Goal: Information Seeking & Learning: Learn about a topic

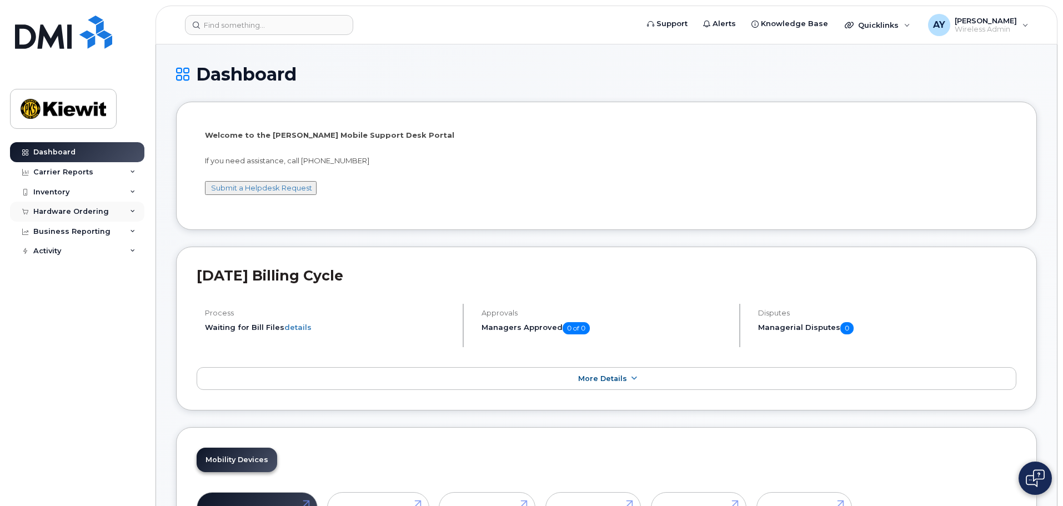
click at [86, 207] on div "Hardware Ordering" at bounding box center [71, 211] width 76 height 9
click at [61, 236] on div "Overview" at bounding box center [56, 232] width 36 height 10
click at [55, 253] on div "Orders" at bounding box center [51, 253] width 27 height 10
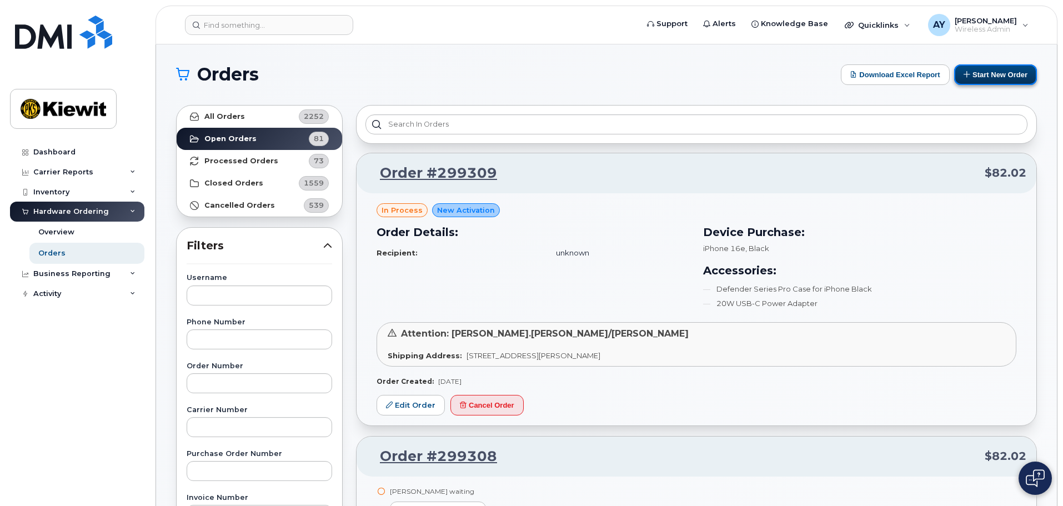
click at [971, 76] on button "Start New Order" at bounding box center [995, 74] width 83 height 21
click at [976, 67] on button "Start New Order" at bounding box center [995, 74] width 83 height 21
click at [1033, 74] on button "Start New Order" at bounding box center [995, 74] width 83 height 21
click at [970, 71] on button "Start New Order" at bounding box center [995, 74] width 83 height 21
click at [990, 73] on button "Start New Order" at bounding box center [995, 74] width 83 height 21
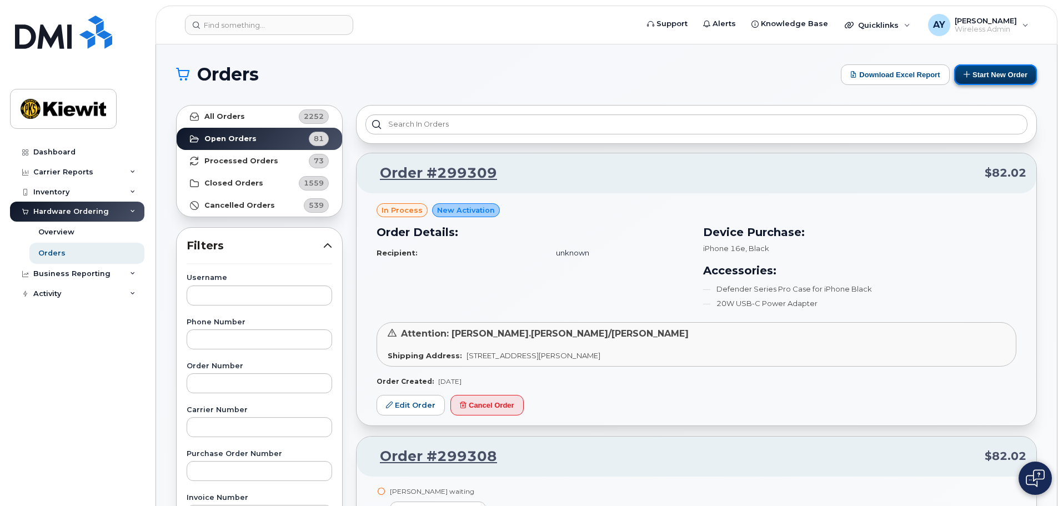
click at [1001, 69] on button "Start New Order" at bounding box center [995, 74] width 83 height 21
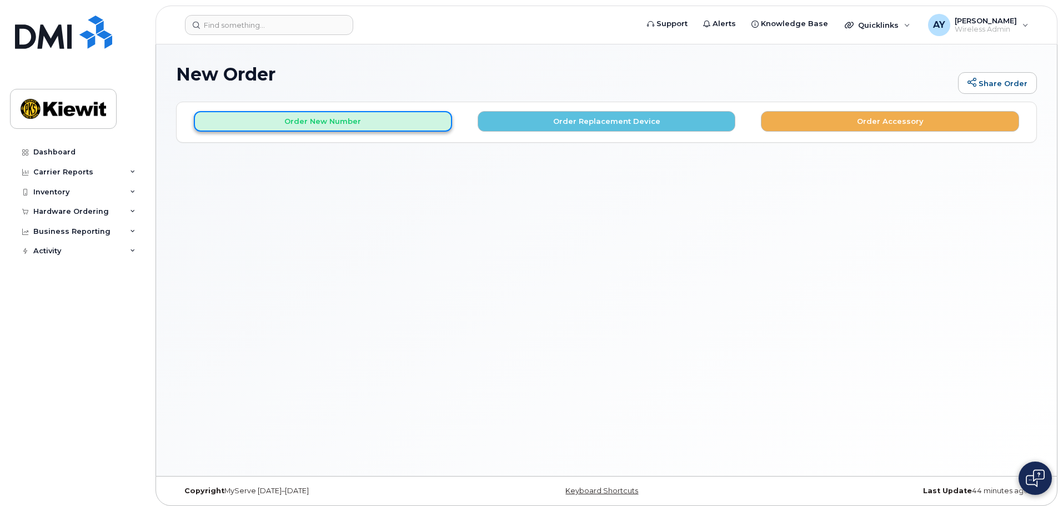
click at [372, 129] on button "Order New Number" at bounding box center [323, 121] width 258 height 21
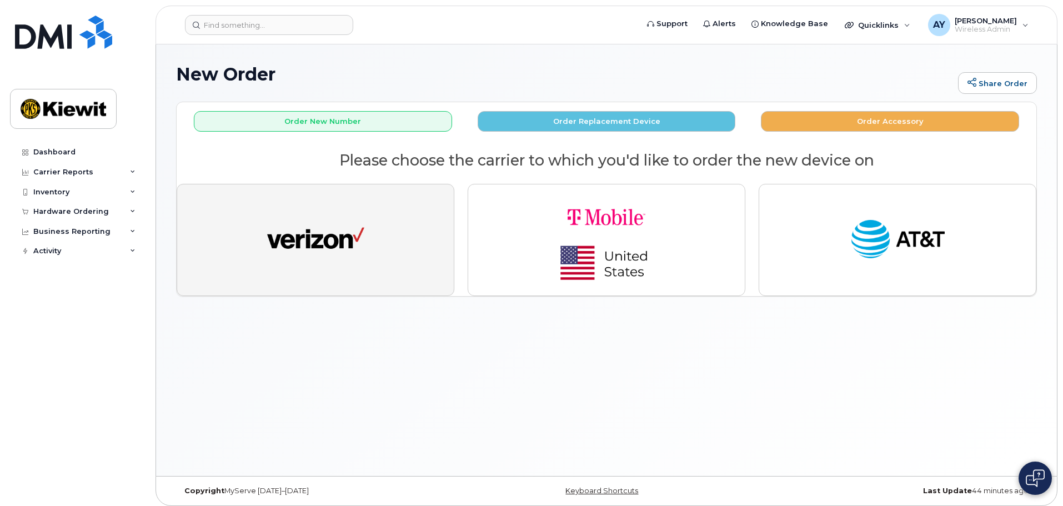
click at [342, 224] on img "button" at bounding box center [315, 240] width 97 height 50
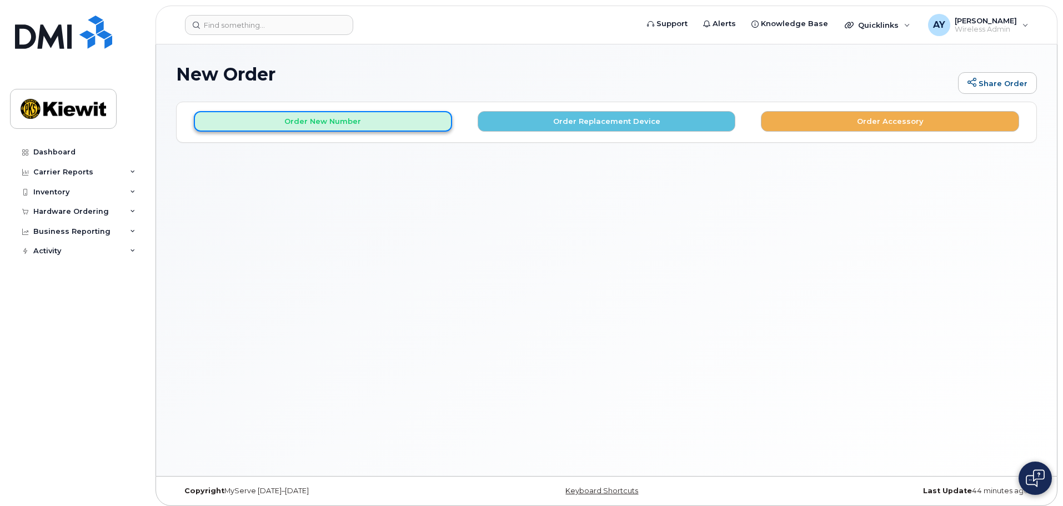
click at [390, 129] on button "Order New Number" at bounding box center [323, 121] width 258 height 21
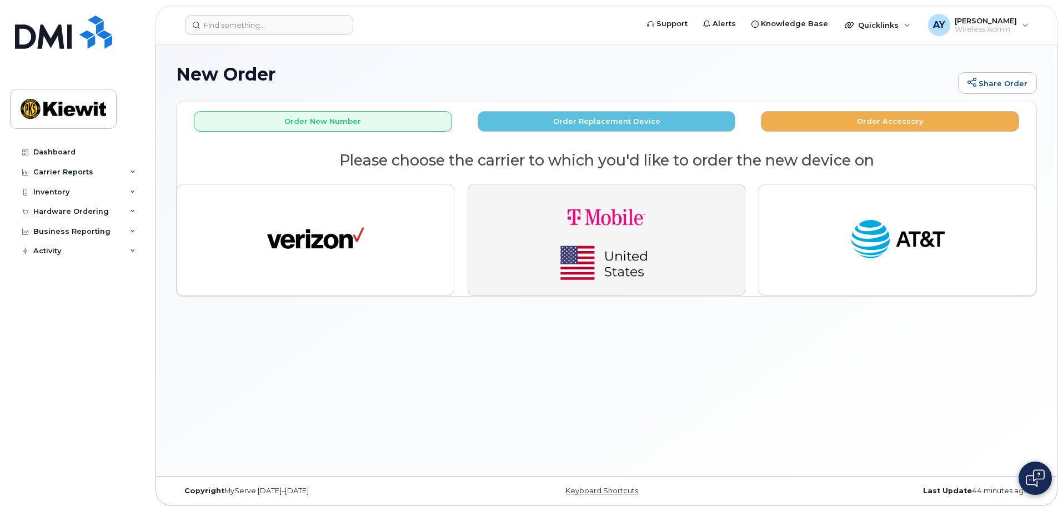
click at [652, 241] on img "button" at bounding box center [607, 239] width 156 height 93
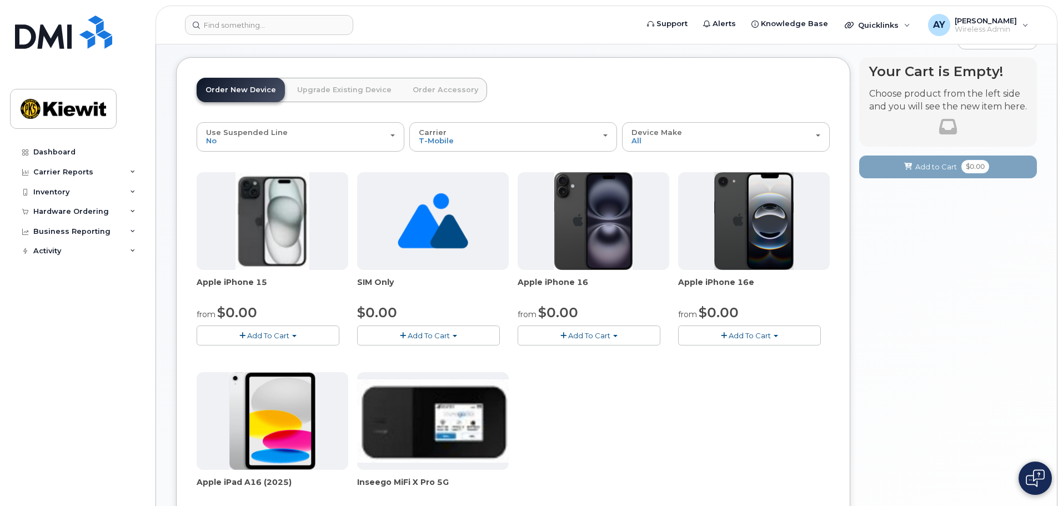
scroll to position [111, 0]
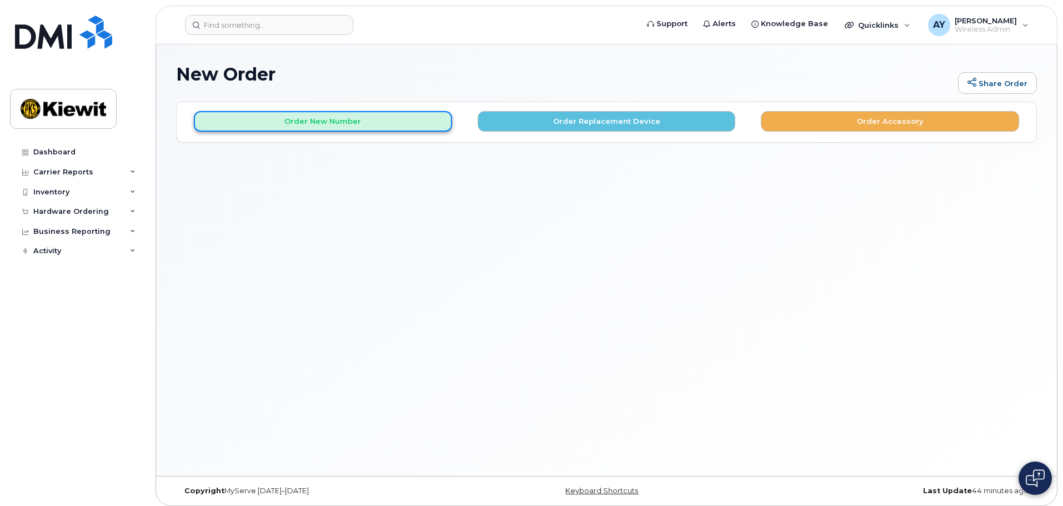
click at [283, 121] on button "Order New Number" at bounding box center [323, 121] width 258 height 21
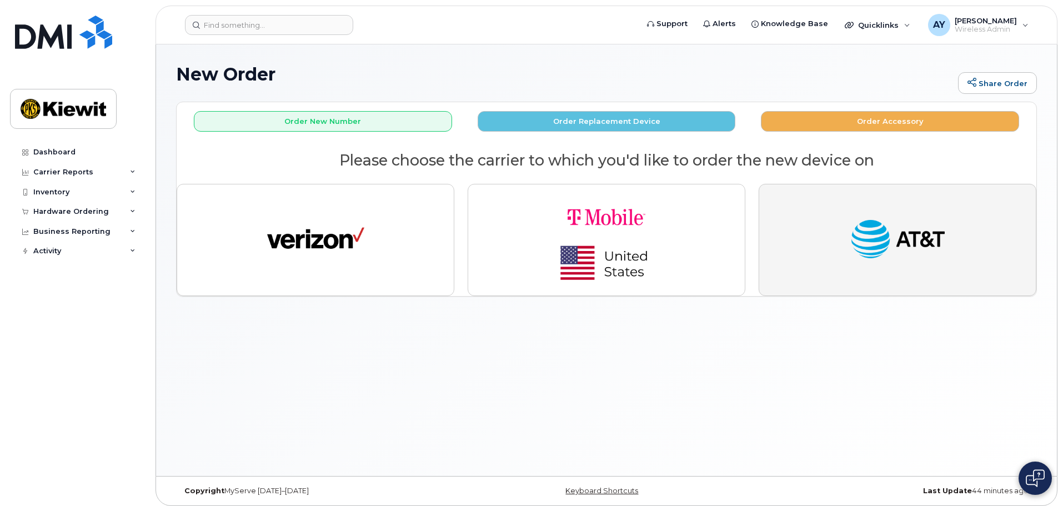
click at [928, 252] on img "button" at bounding box center [897, 240] width 97 height 50
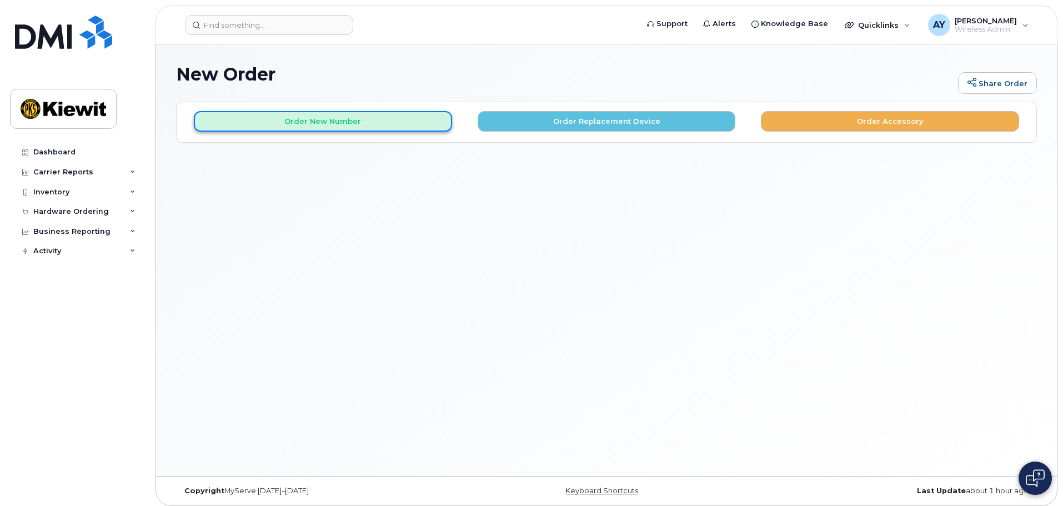
click at [397, 116] on button "Order New Number" at bounding box center [323, 121] width 258 height 21
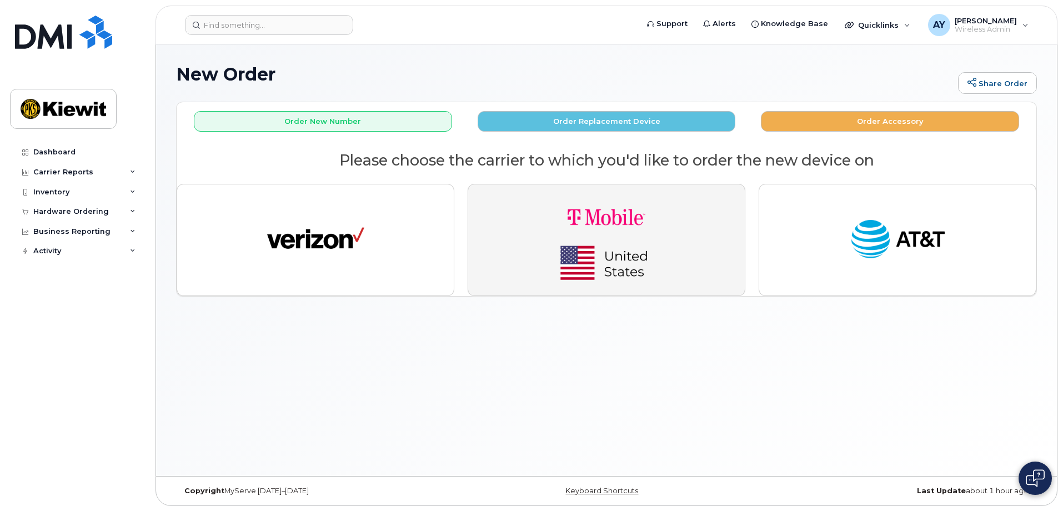
click at [629, 232] on img "button" at bounding box center [607, 239] width 156 height 93
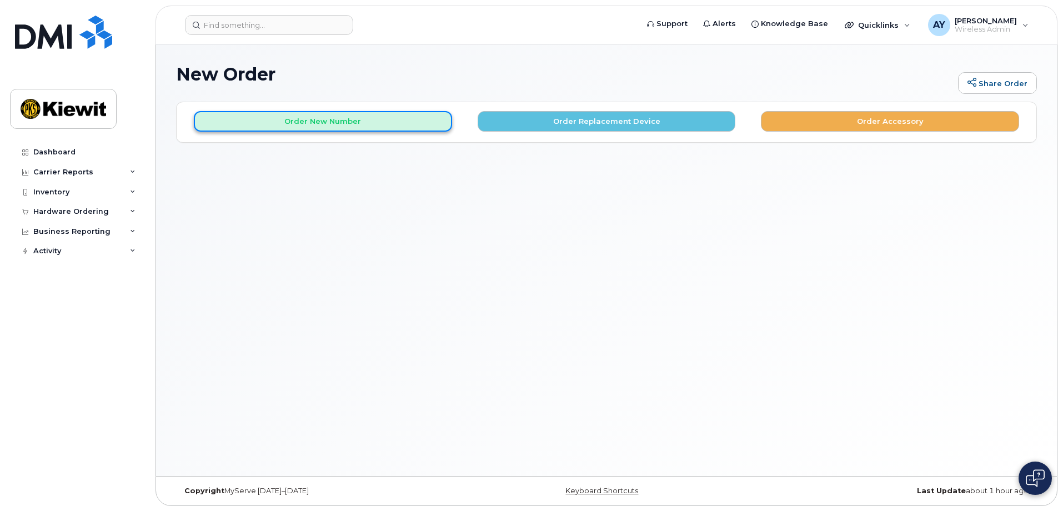
click at [287, 128] on button "Order New Number" at bounding box center [323, 121] width 258 height 21
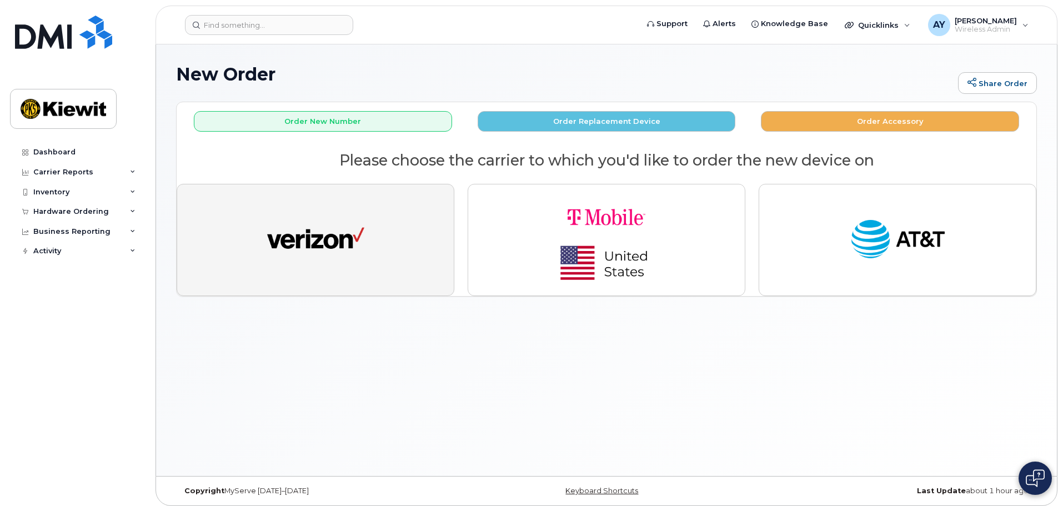
click at [307, 235] on img "button" at bounding box center [315, 240] width 97 height 50
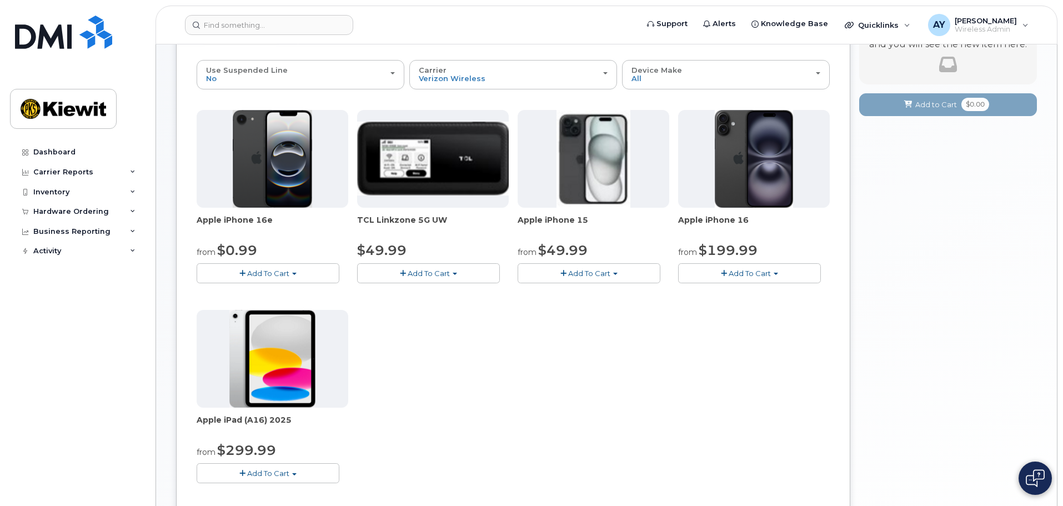
scroll to position [111, 0]
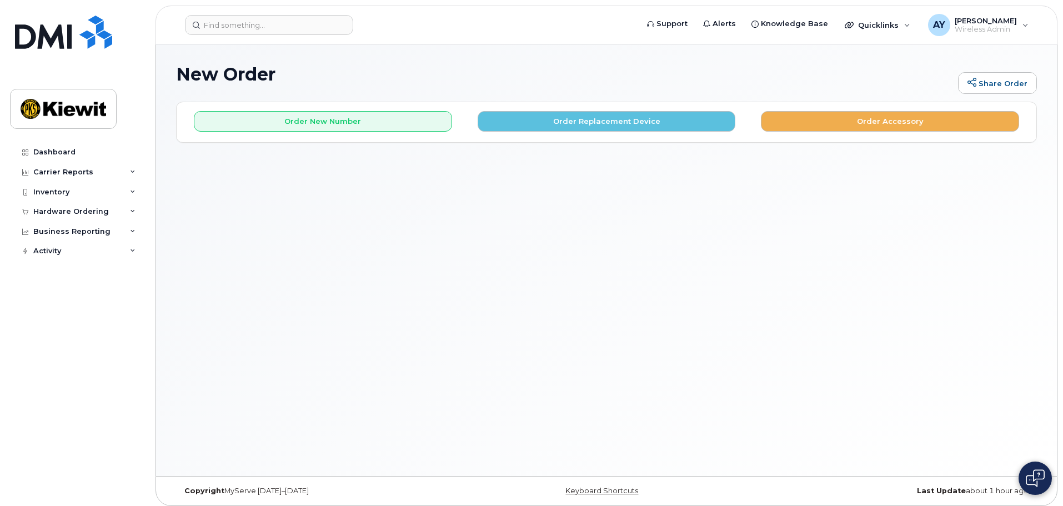
click at [354, 133] on div "Order New Number Order Replacement Device Order Accessory Please choose the car…" at bounding box center [607, 121] width 860 height 39
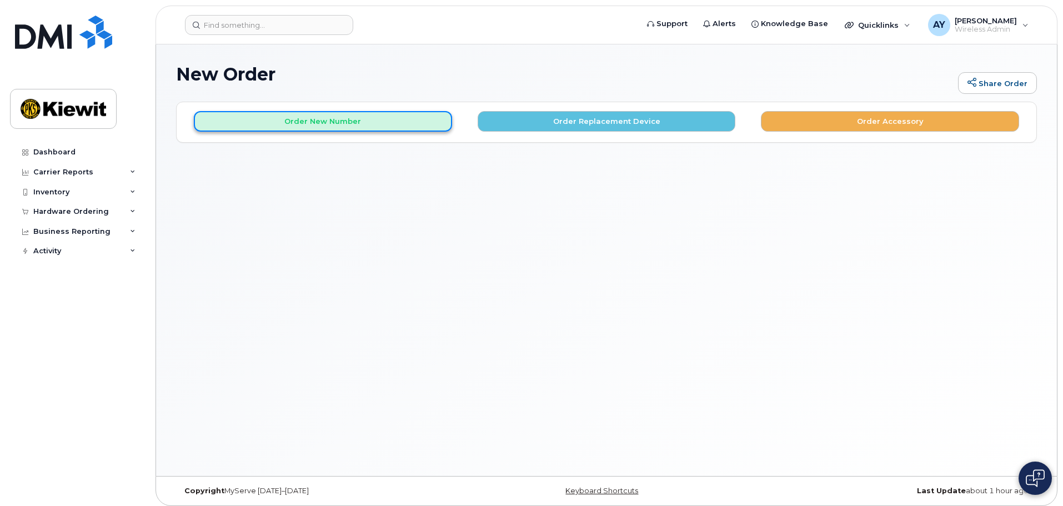
click at [310, 112] on button "Order New Number" at bounding box center [323, 121] width 258 height 21
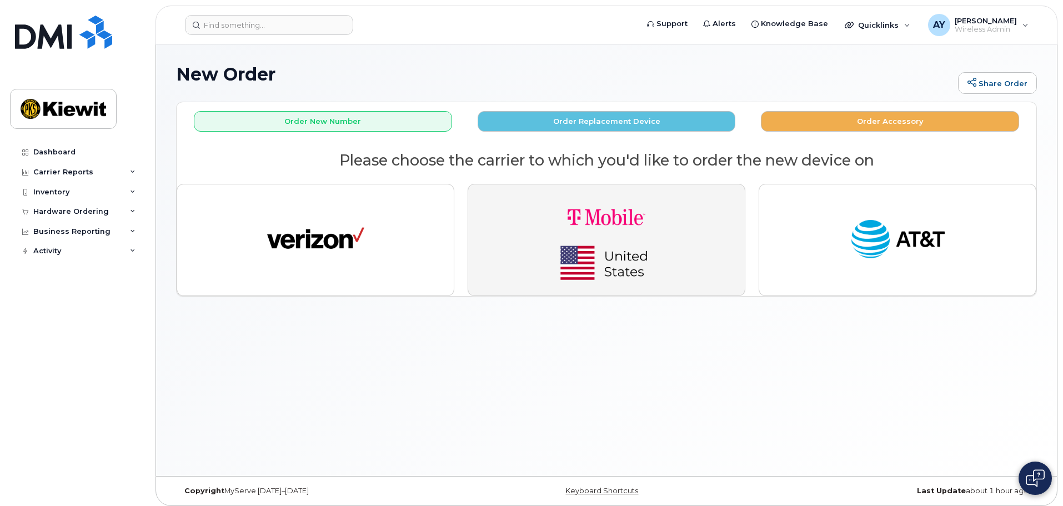
click at [691, 254] on button "button" at bounding box center [607, 240] width 278 height 112
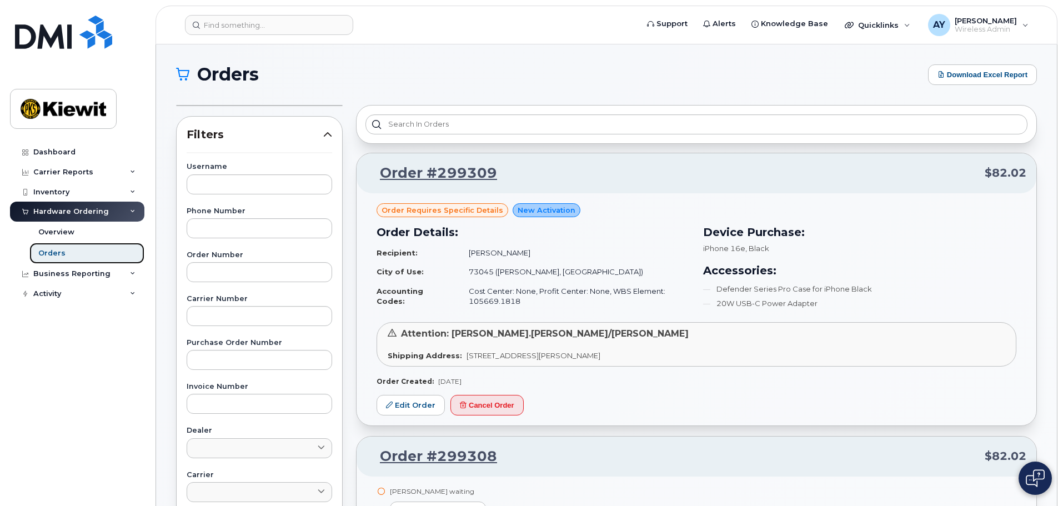
click at [69, 252] on link "Orders" at bounding box center [86, 253] width 115 height 21
click at [63, 232] on div "Overview" at bounding box center [56, 232] width 36 height 10
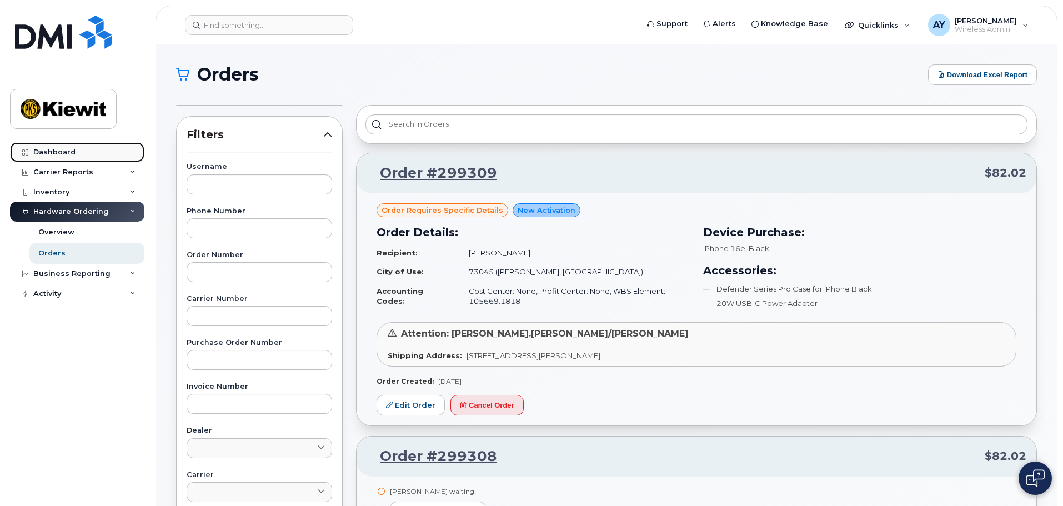
click at [45, 154] on div "Dashboard" at bounding box center [54, 152] width 42 height 9
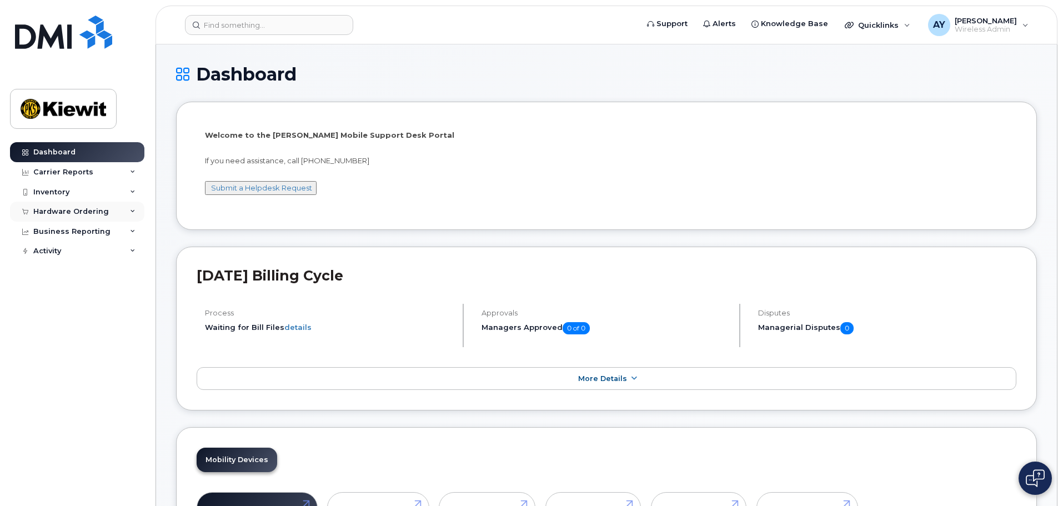
click at [68, 218] on div "Hardware Ordering" at bounding box center [77, 212] width 134 height 20
click at [65, 252] on link "Orders" at bounding box center [86, 253] width 115 height 21
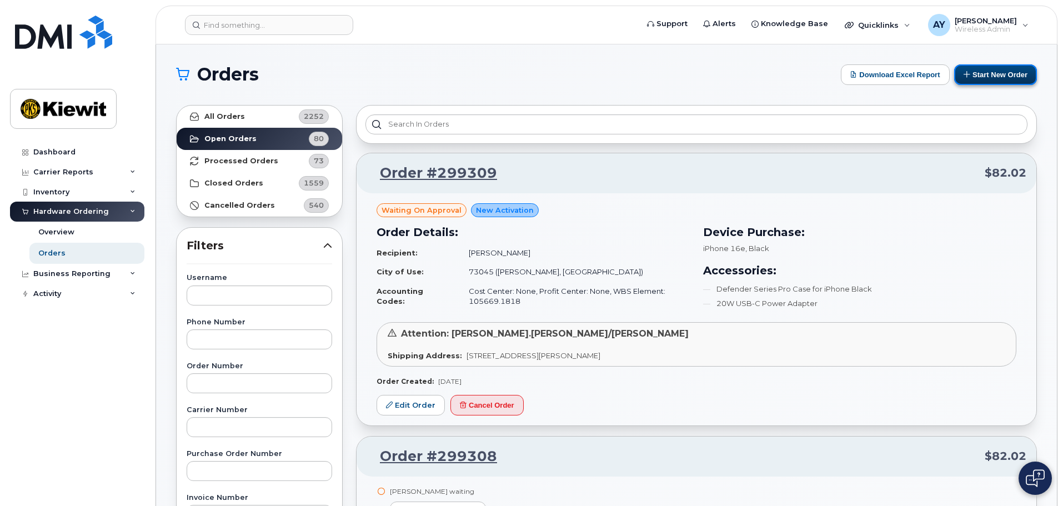
click at [1004, 79] on button "Start New Order" at bounding box center [995, 74] width 83 height 21
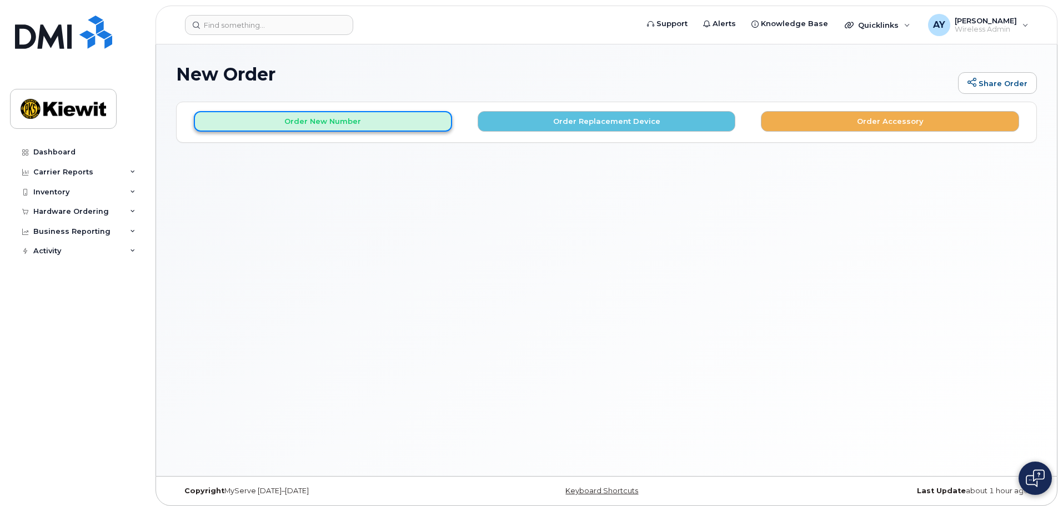
click at [297, 121] on button "Order New Number" at bounding box center [323, 121] width 258 height 21
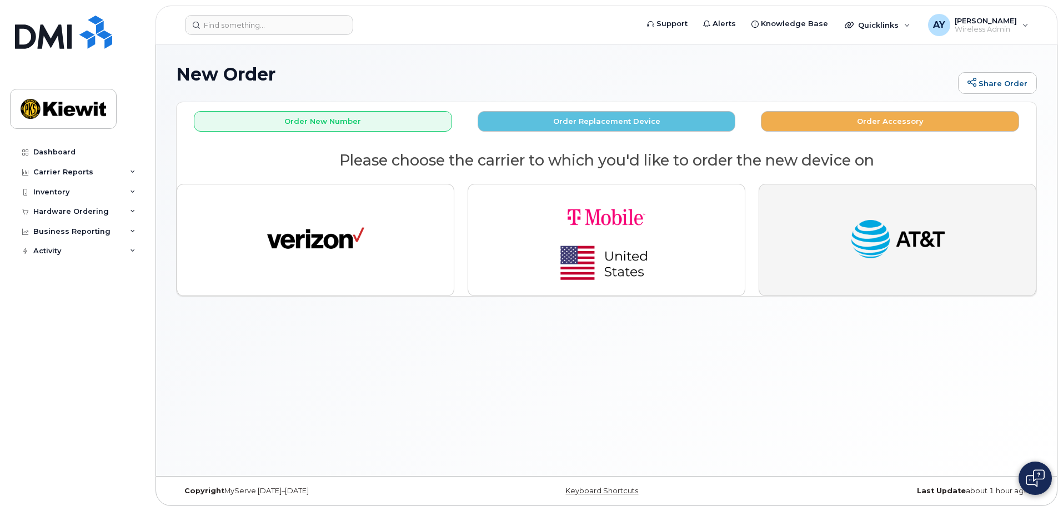
click at [876, 232] on img "button" at bounding box center [897, 240] width 97 height 50
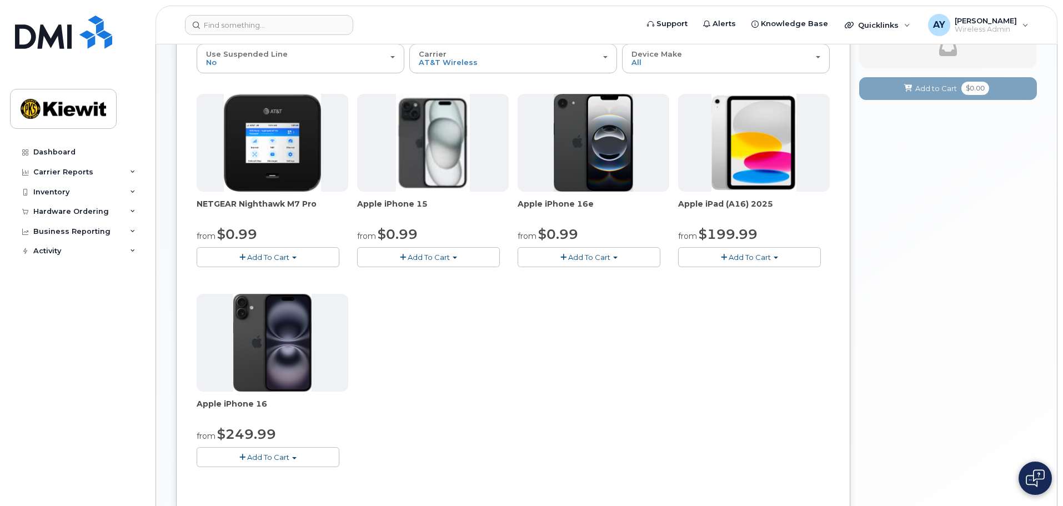
scroll to position [111, 0]
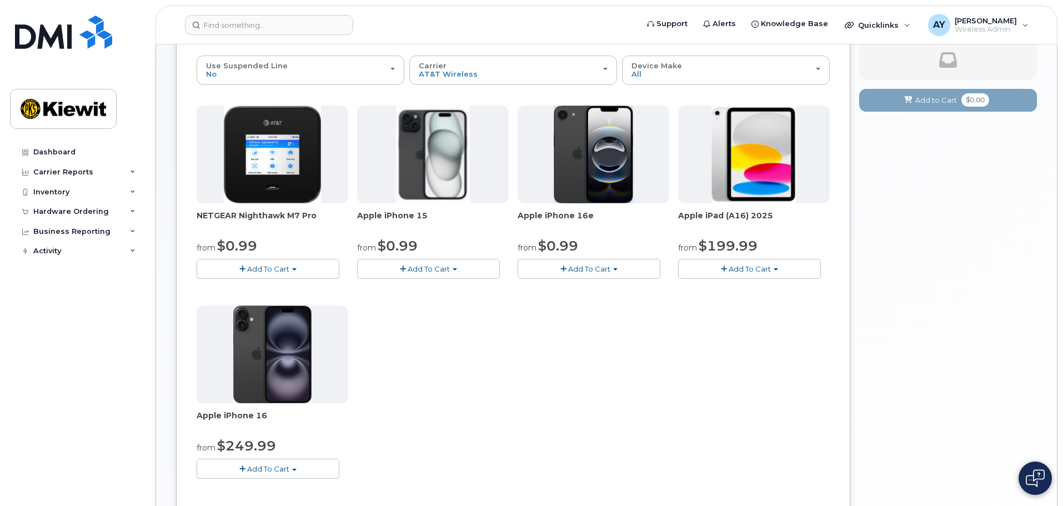
click at [775, 272] on button "Add To Cart" at bounding box center [749, 268] width 143 height 19
click at [696, 394] on div "NETGEAR Nighthawk M7 Pro from $0.99 Add To Cart $0.99 - 2 Year Activation $449.…" at bounding box center [513, 301] width 633 height 391
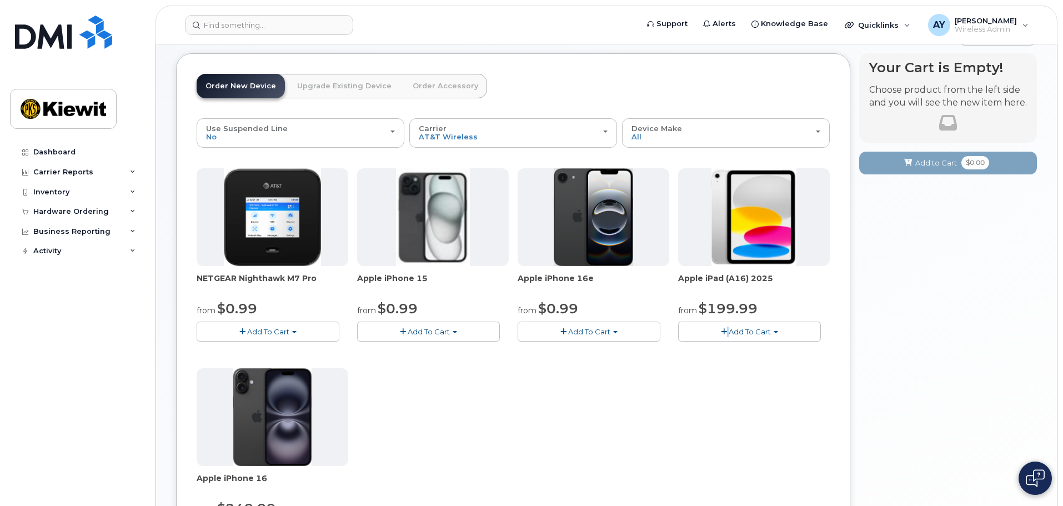
scroll to position [0, 0]
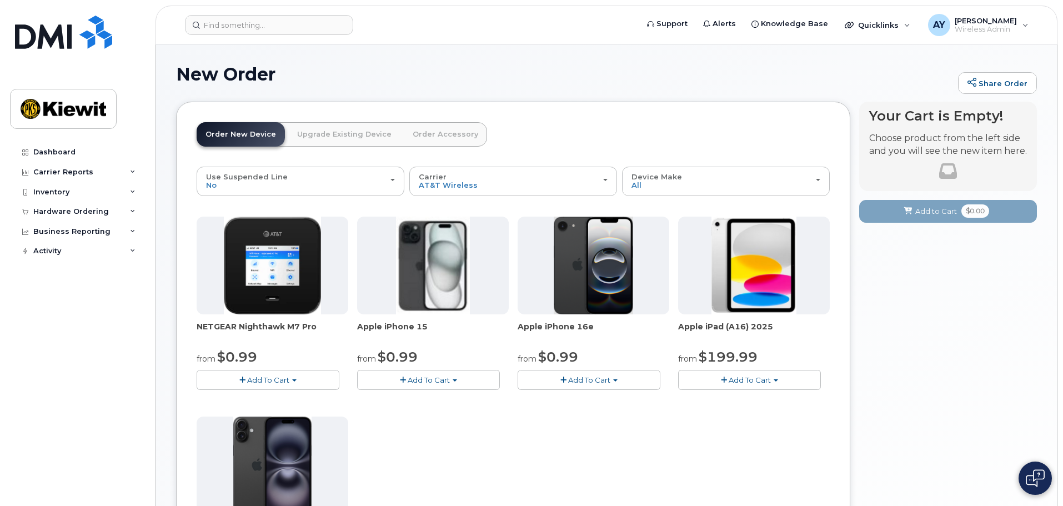
click at [677, 435] on div "NETGEAR Nighthawk M7 Pro from $0.99 Add To Cart $0.99 - 2 Year Activation $449.…" at bounding box center [513, 412] width 633 height 391
click at [128, 214] on div "Hardware Ordering" at bounding box center [77, 212] width 134 height 20
click at [133, 191] on icon at bounding box center [133, 192] width 6 height 6
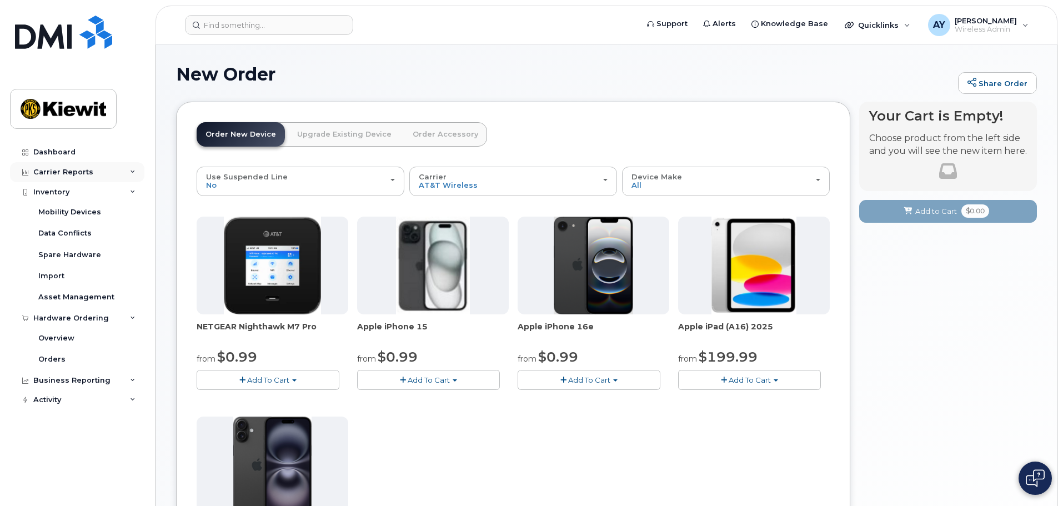
click at [134, 171] on icon at bounding box center [133, 172] width 6 height 6
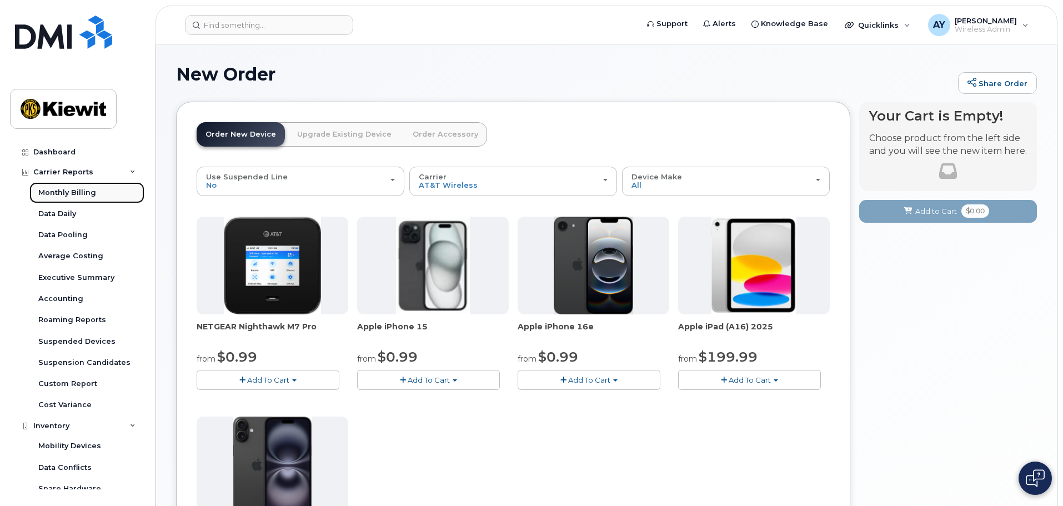
click at [117, 193] on link "Monthly Billing" at bounding box center [86, 192] width 115 height 21
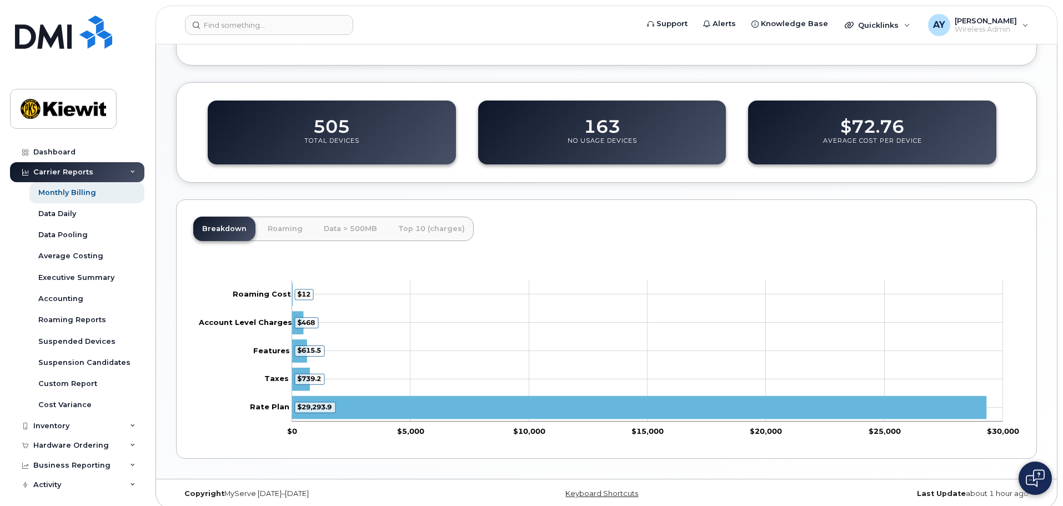
scroll to position [363, 0]
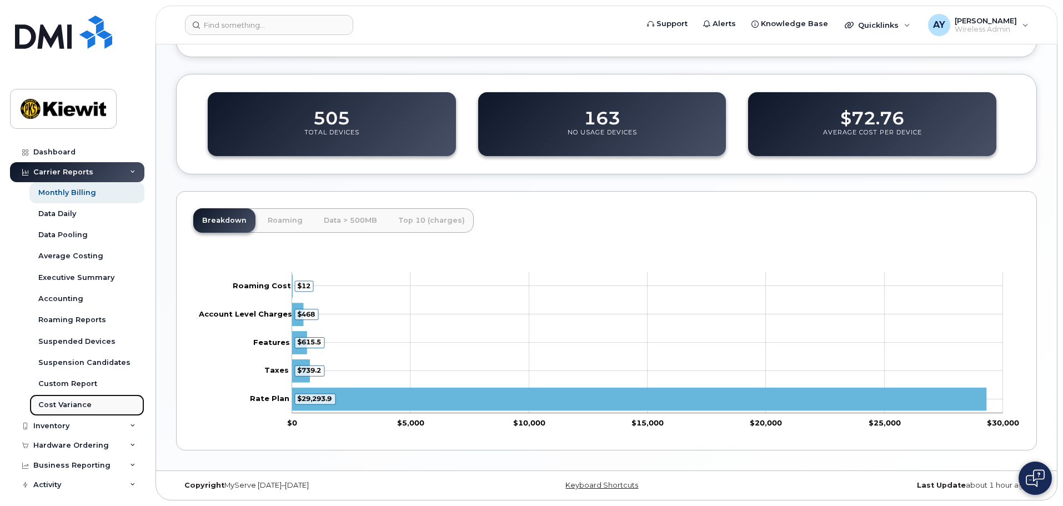
click at [70, 407] on div "Cost Variance" at bounding box center [64, 405] width 53 height 10
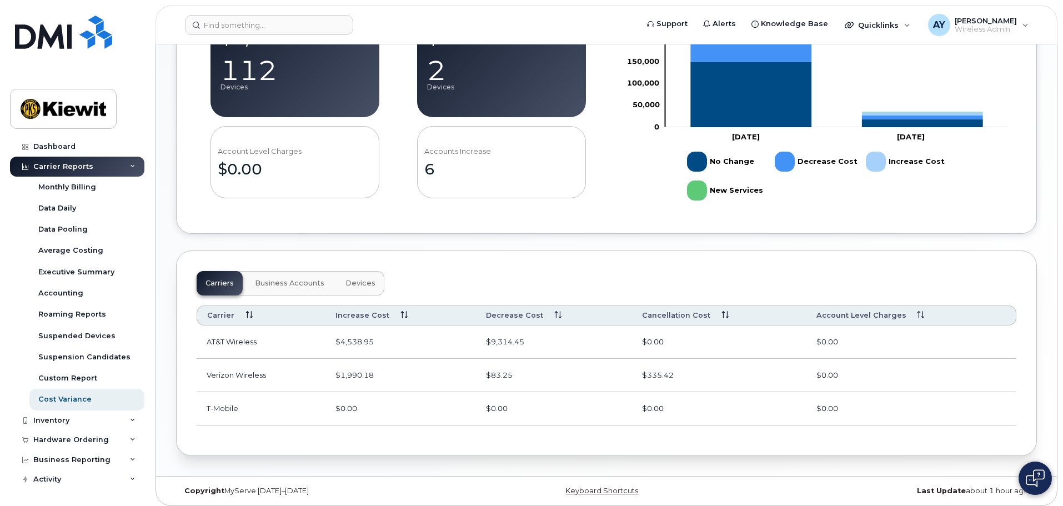
scroll to position [464, 0]
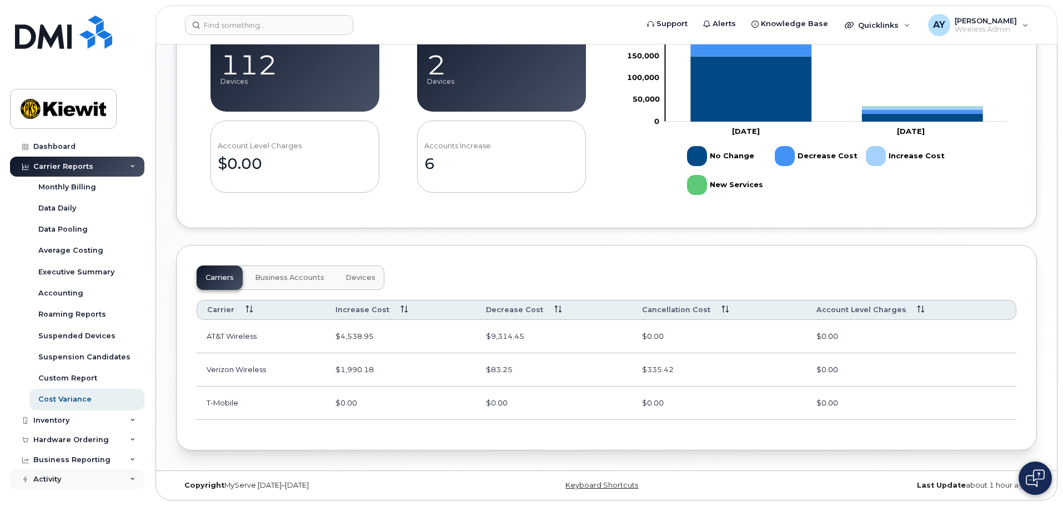
click at [92, 473] on div "Activity" at bounding box center [77, 479] width 134 height 20
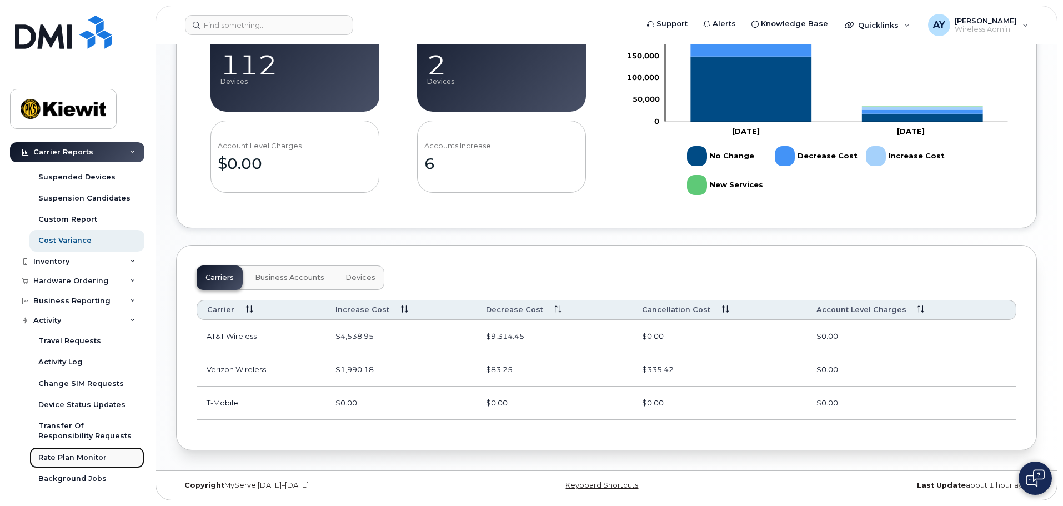
click at [79, 459] on div "Rate Plan Monitor" at bounding box center [72, 458] width 68 height 10
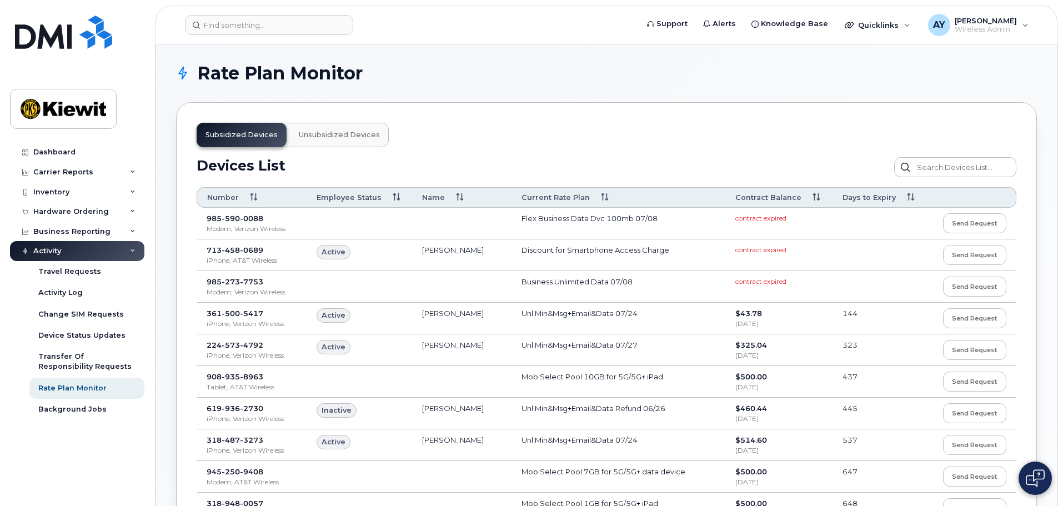
click at [322, 134] on span "Unsubsidized devices" at bounding box center [339, 135] width 81 height 9
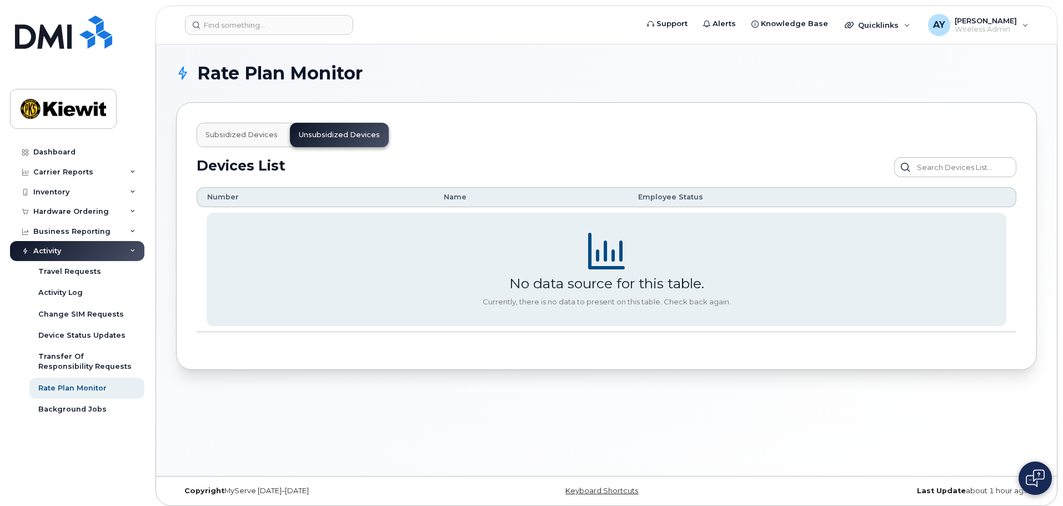
click at [275, 139] on button "Subsidized devices" at bounding box center [242, 135] width 90 height 24
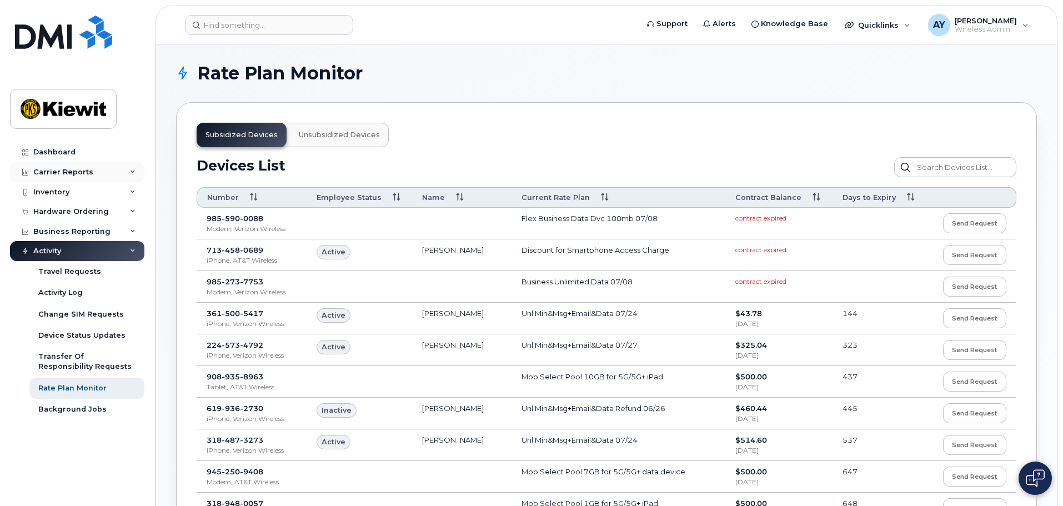
click at [79, 170] on div "Carrier Reports" at bounding box center [63, 172] width 60 height 9
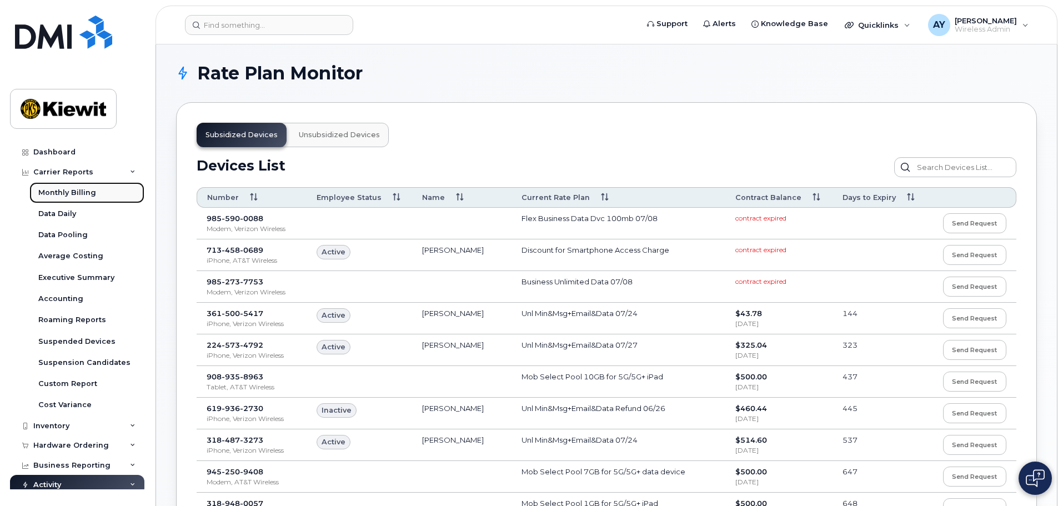
click at [80, 186] on link "Monthly Billing" at bounding box center [86, 192] width 115 height 21
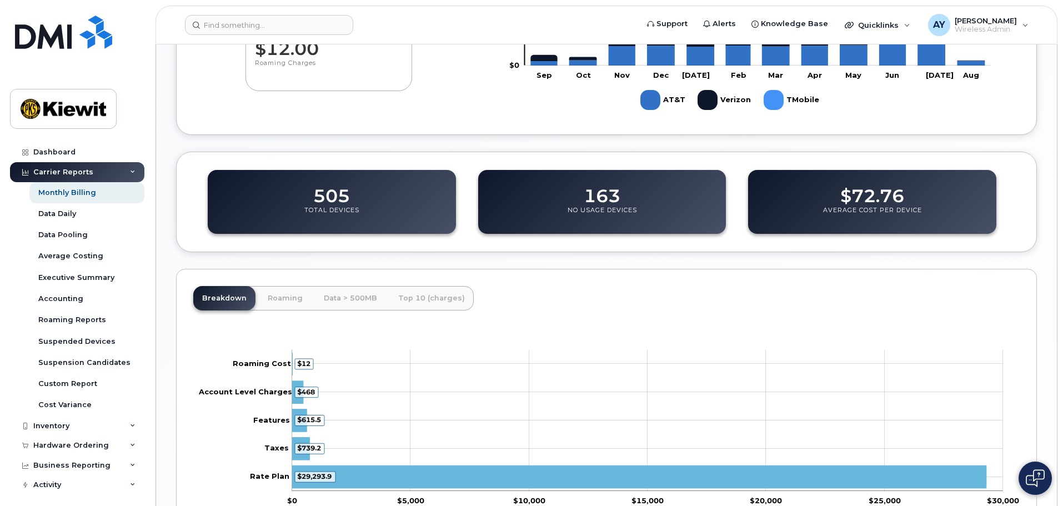
scroll to position [333, 0]
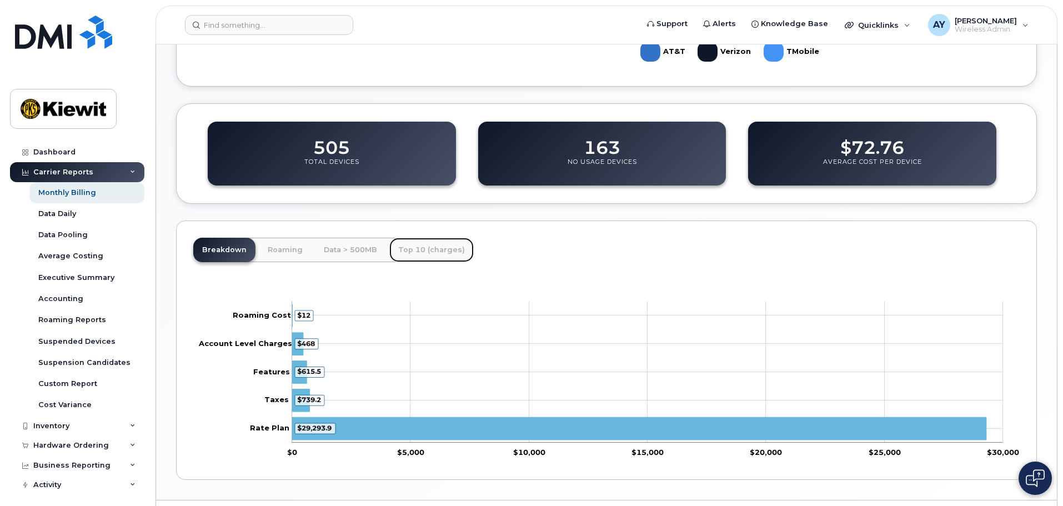
click at [419, 248] on link "Top 10 (charges)" at bounding box center [431, 250] width 84 height 24
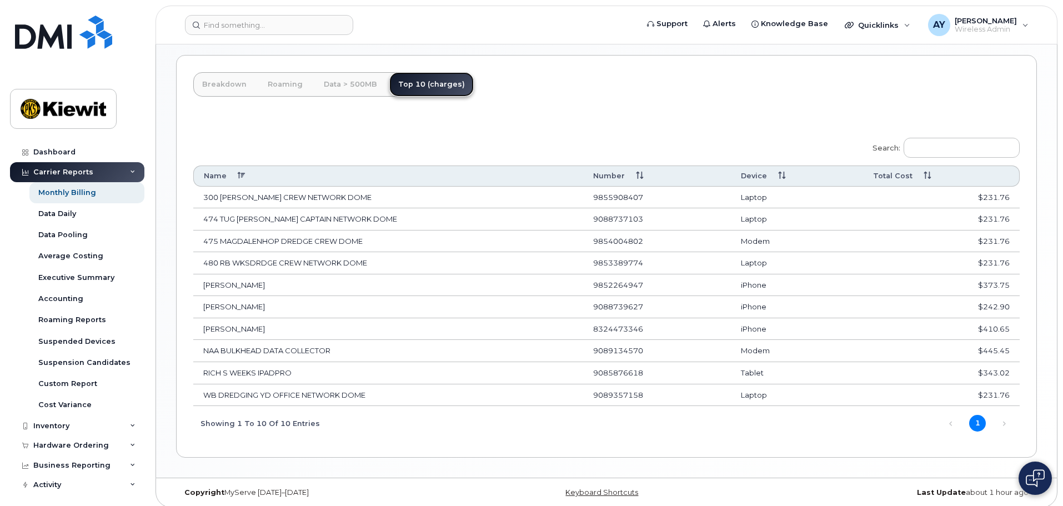
scroll to position [500, 0]
click at [337, 83] on link "Data > 500MB" at bounding box center [350, 83] width 71 height 24
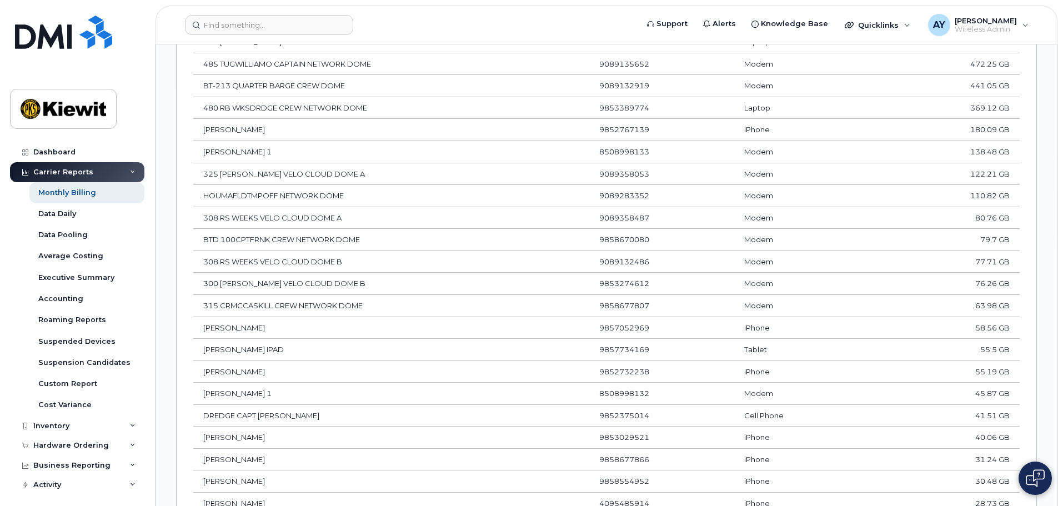
scroll to position [444, 0]
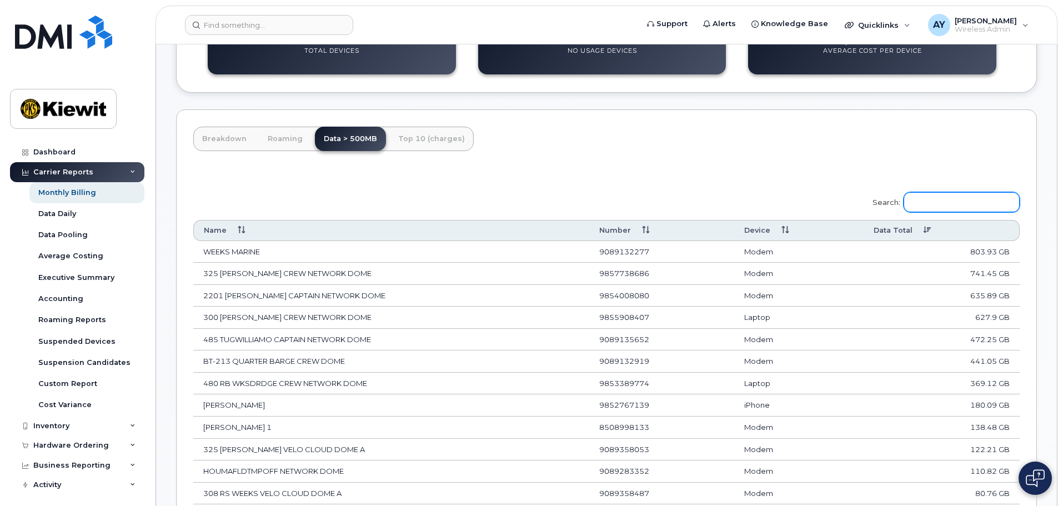
click at [928, 195] on input "Search:" at bounding box center [962, 202] width 116 height 20
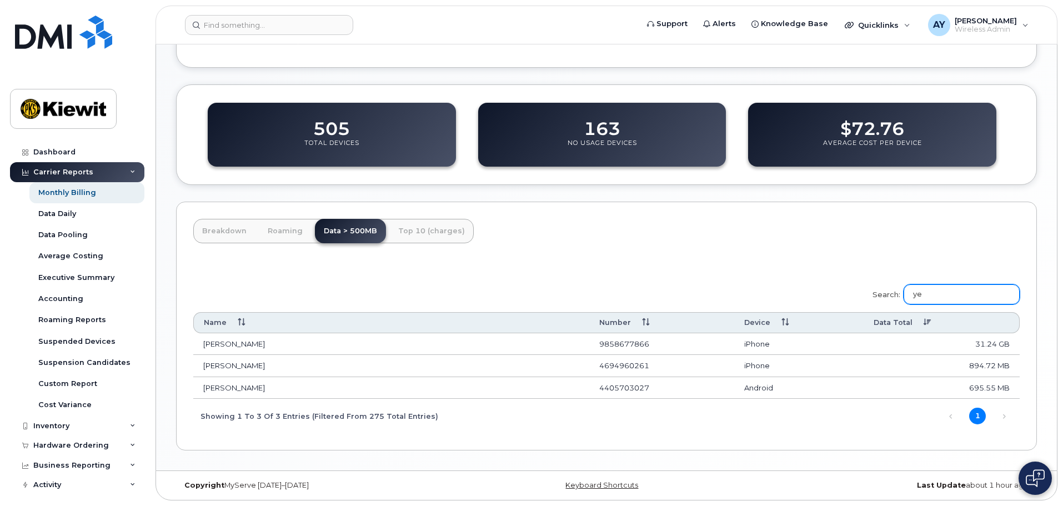
scroll to position [308, 0]
type input "y"
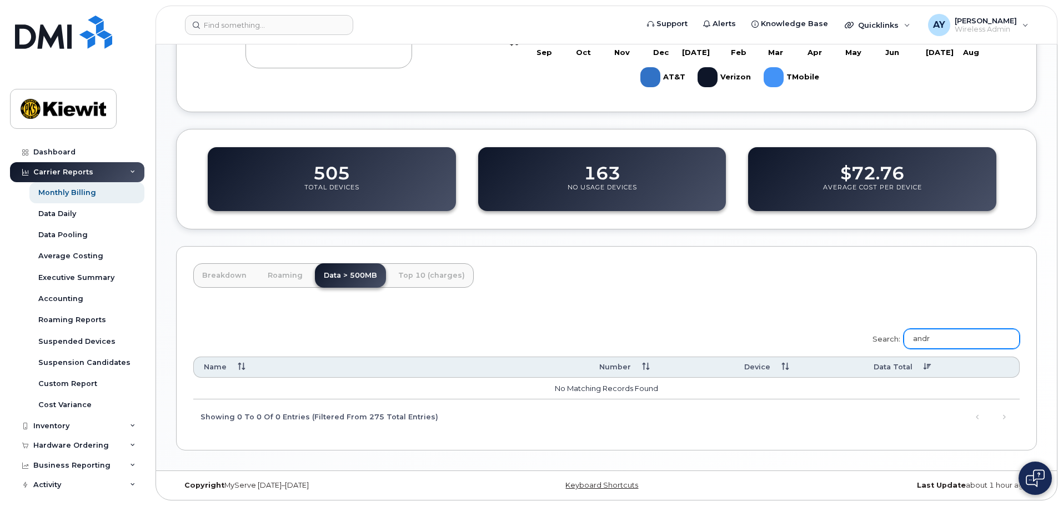
scroll to position [444, 0]
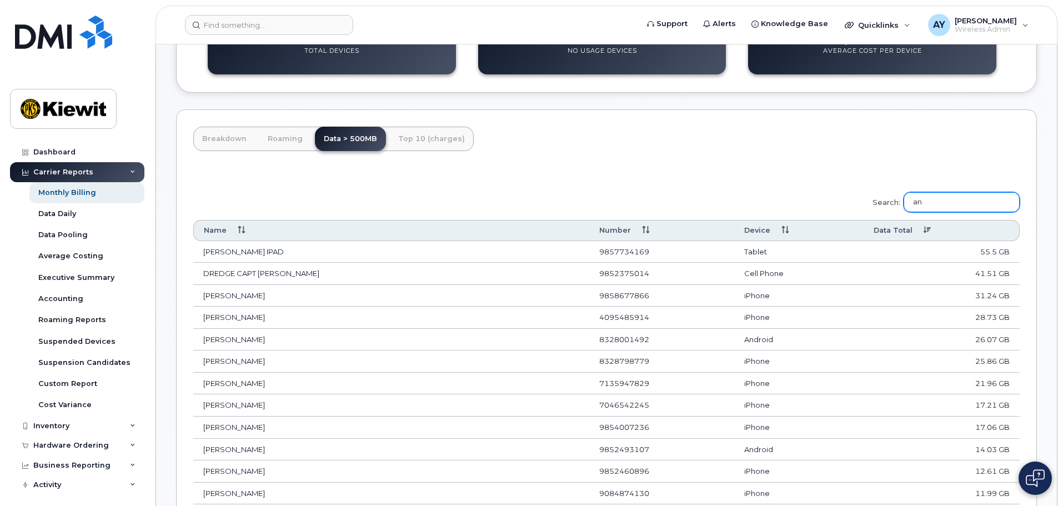
type input "a"
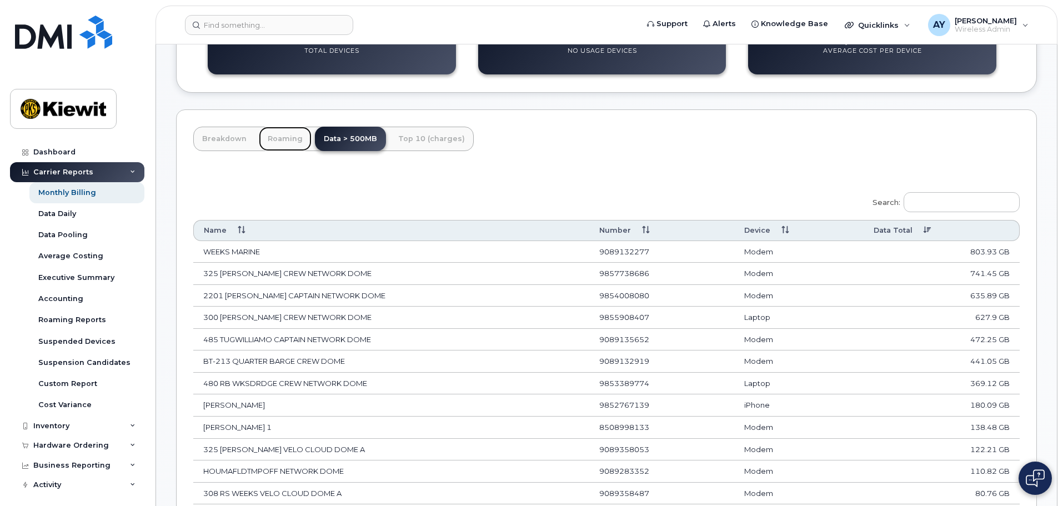
click at [282, 134] on link "Roaming" at bounding box center [285, 139] width 53 height 24
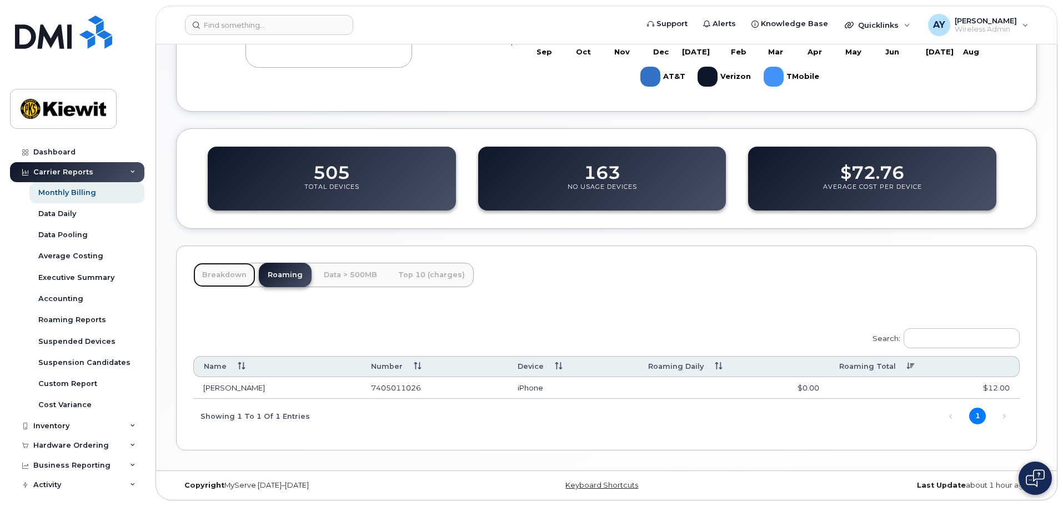
click at [233, 273] on link "Breakdown" at bounding box center [224, 275] width 62 height 24
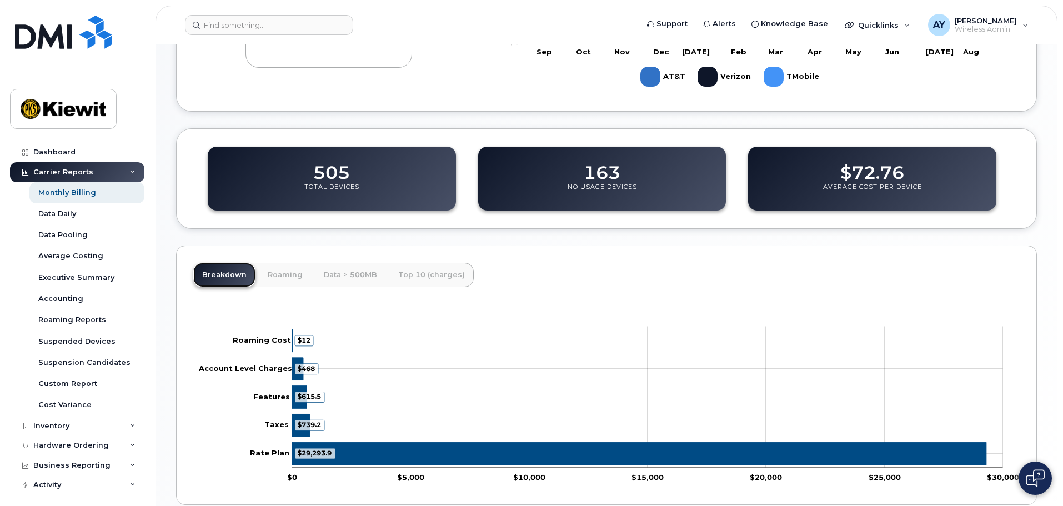
scroll to position [363, 0]
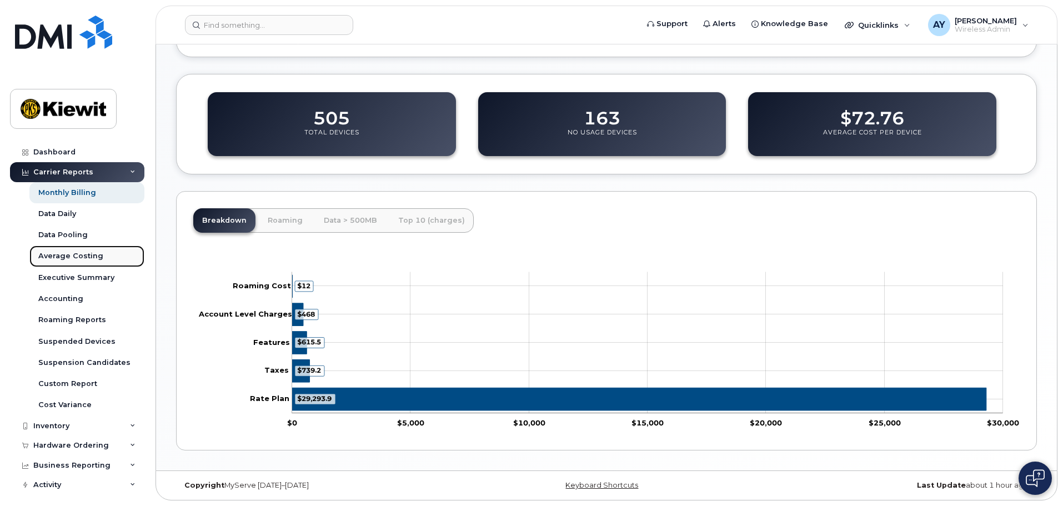
click at [76, 255] on div "Average Costing" at bounding box center [70, 256] width 65 height 10
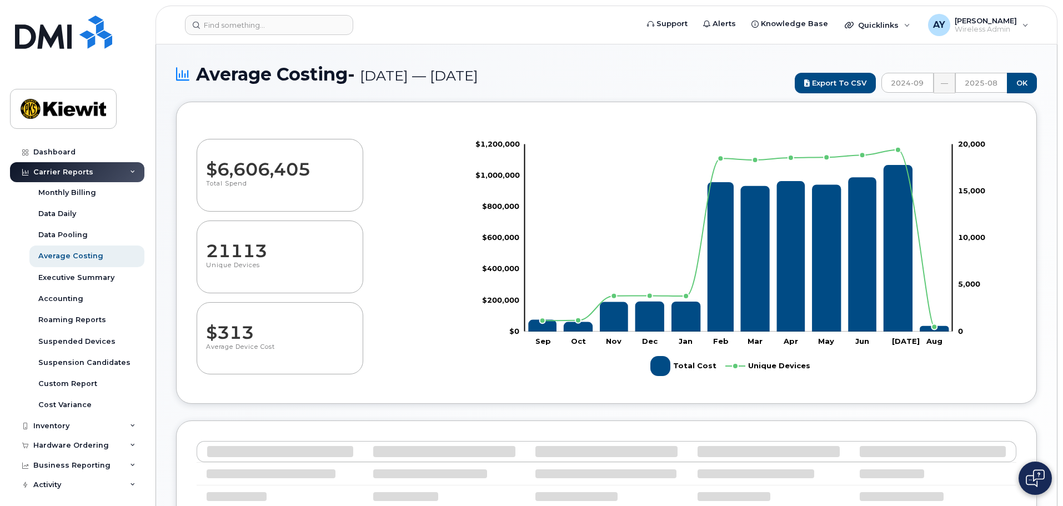
select select "100"
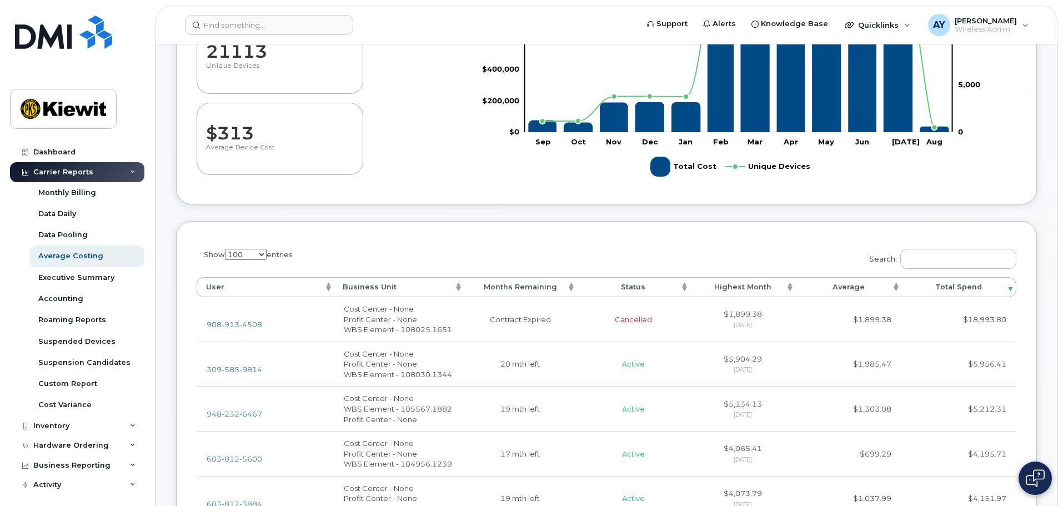
scroll to position [222, 0]
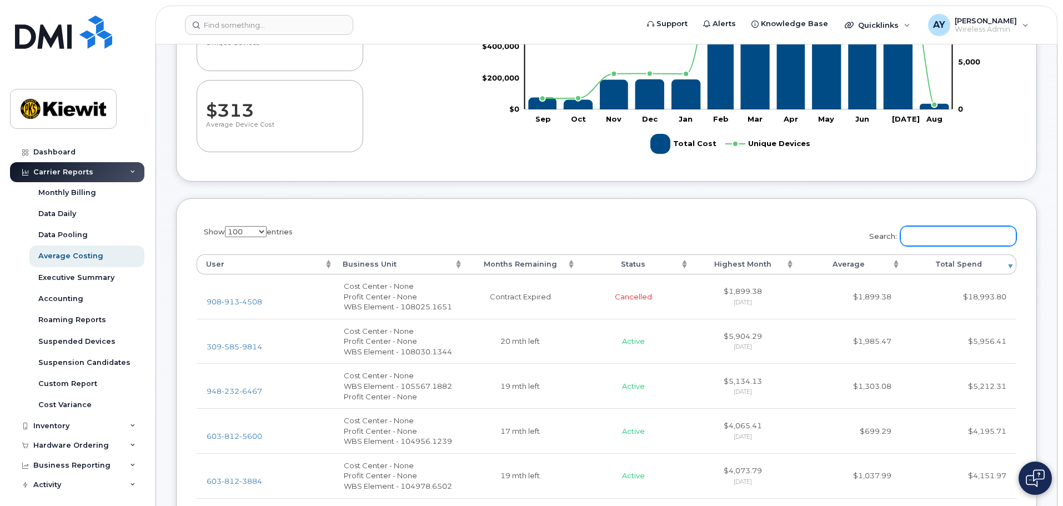
click at [951, 237] on input "Search:" at bounding box center [958, 236] width 116 height 20
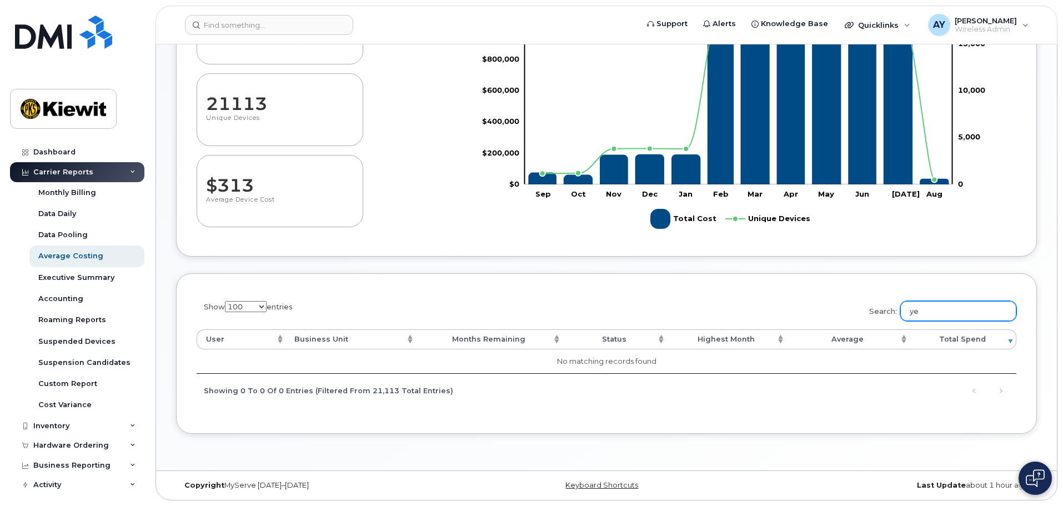
scroll to position [147, 0]
type input "y"
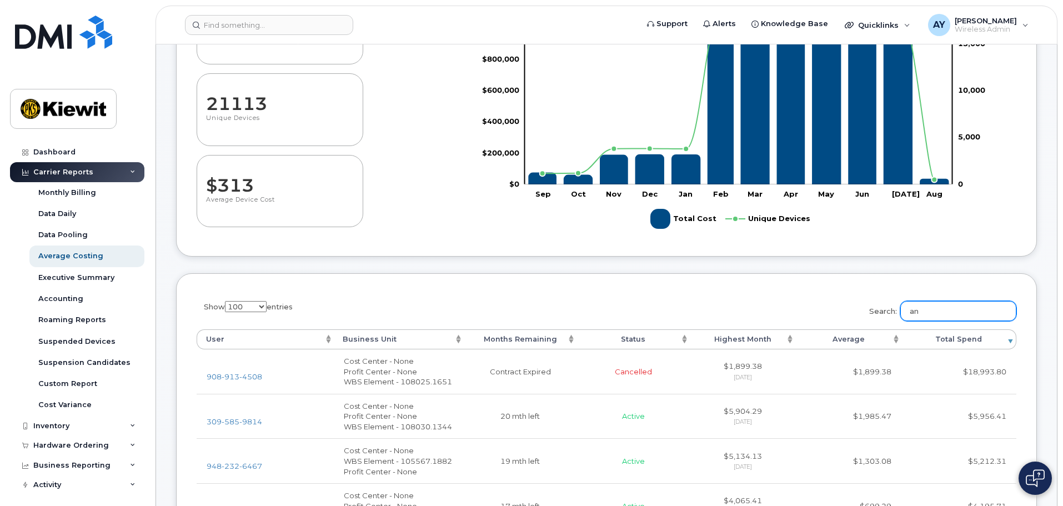
scroll to position [222, 0]
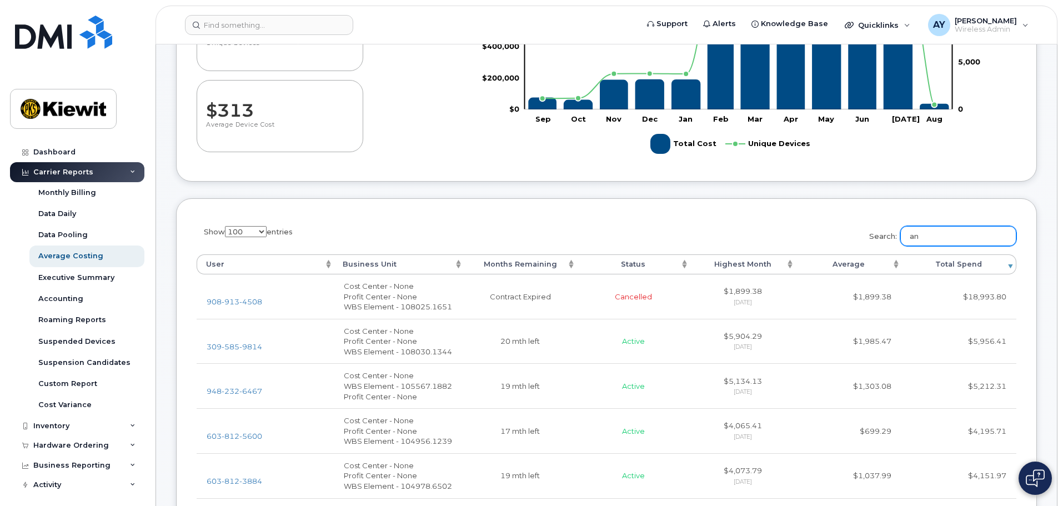
type input "a"
click at [925, 238] on input "4707" at bounding box center [958, 236] width 116 height 20
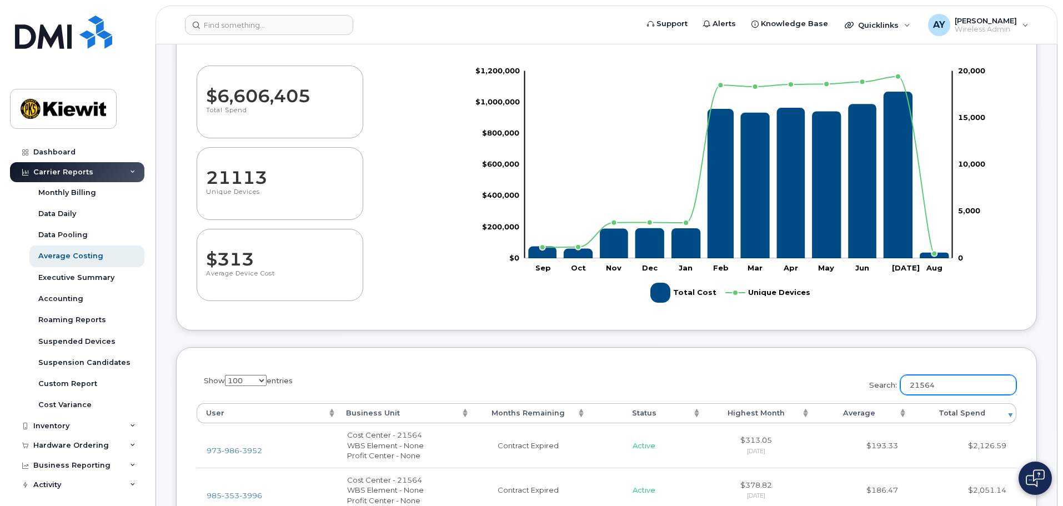
scroll to position [0, 0]
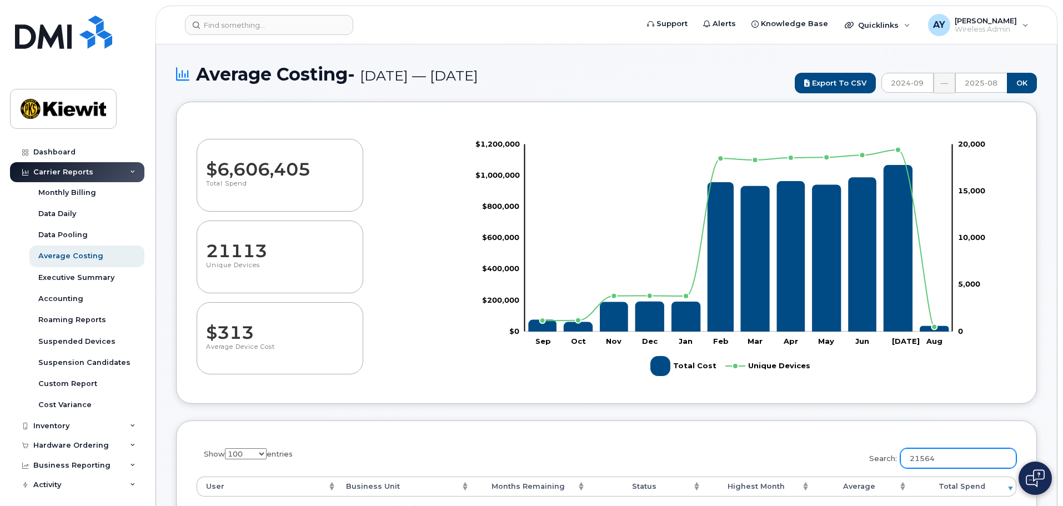
drag, startPoint x: 949, startPoint y: 462, endPoint x: 830, endPoint y: 465, distance: 118.3
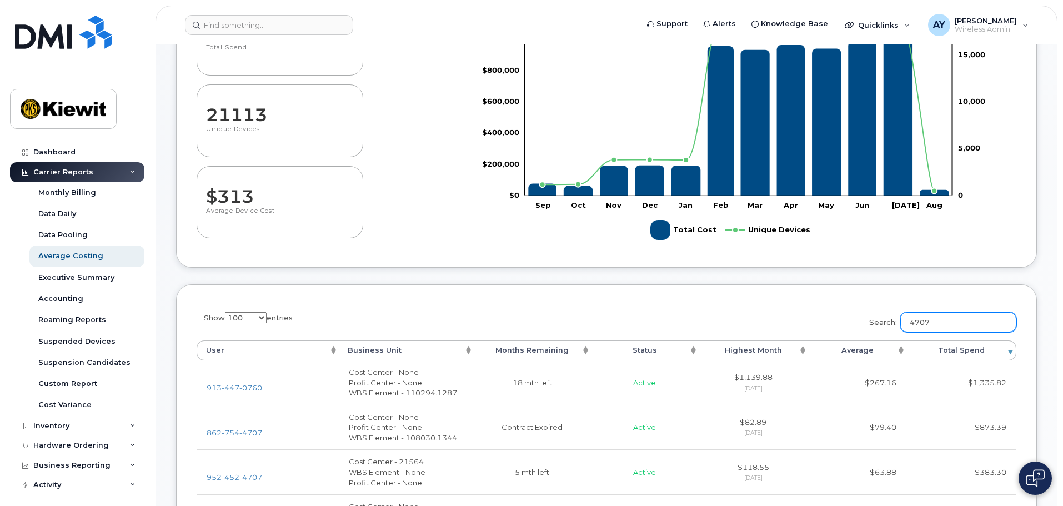
scroll to position [389, 0]
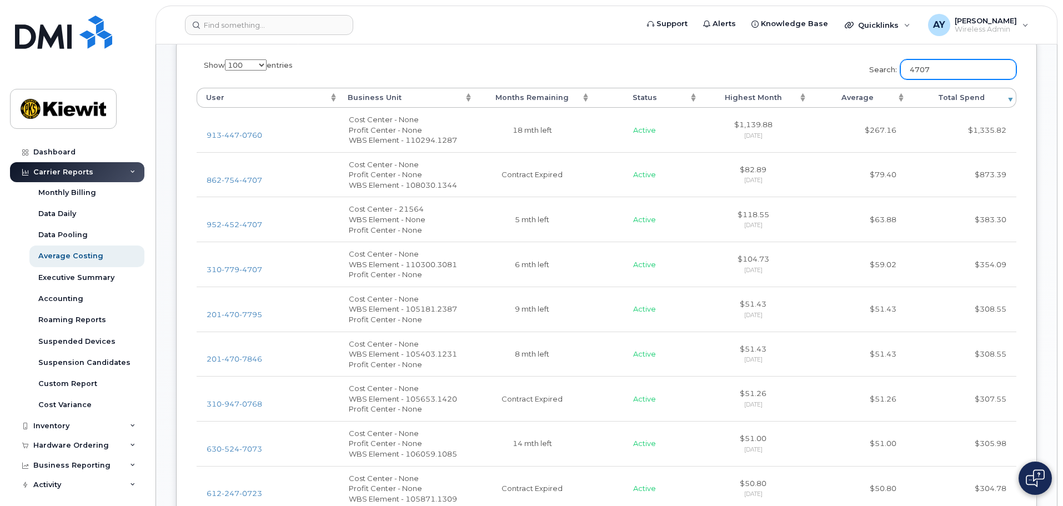
drag, startPoint x: 948, startPoint y: 66, endPoint x: 844, endPoint y: 78, distance: 105.1
type input "2"
type input "4"
type input "21564"
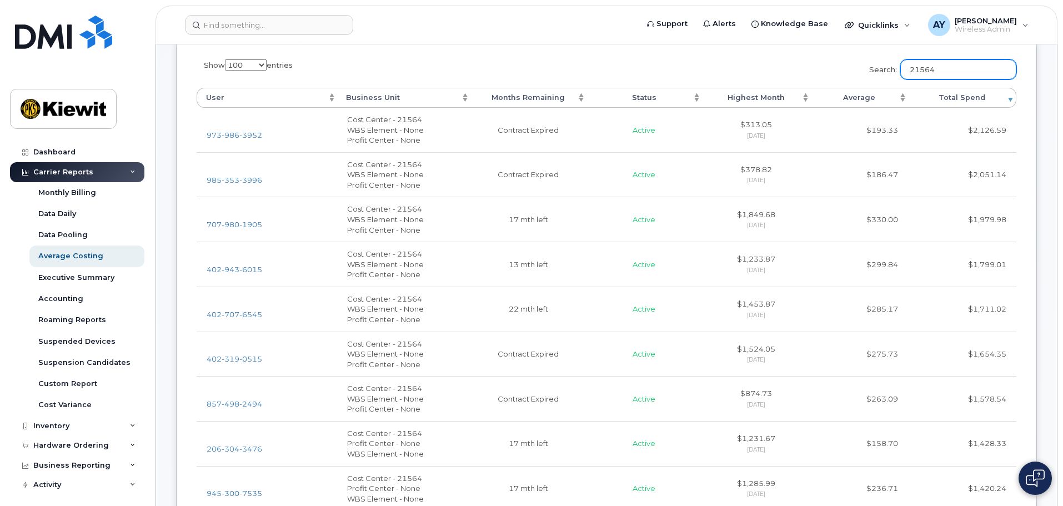
drag, startPoint x: 953, startPoint y: 72, endPoint x: 852, endPoint y: 88, distance: 101.8
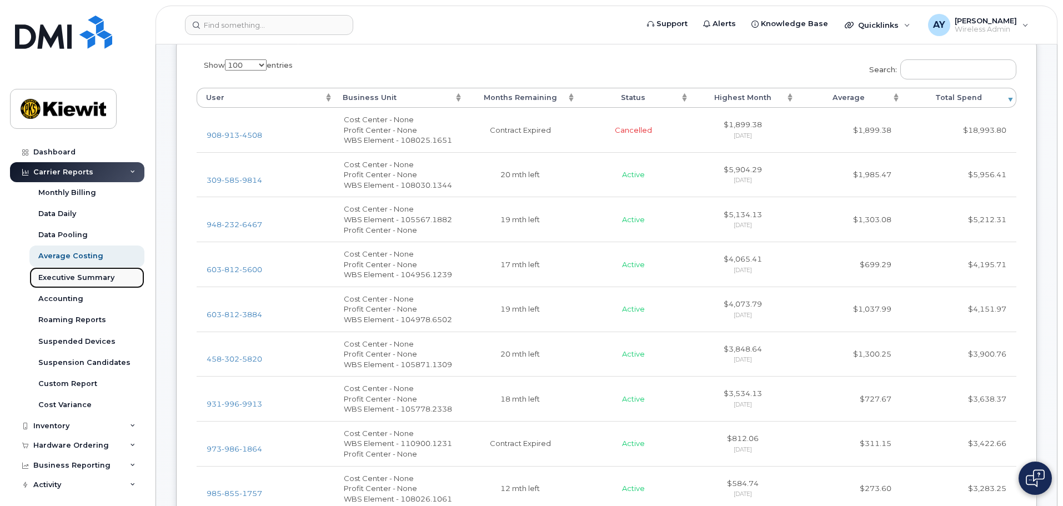
click at [85, 281] on div "Executive Summary" at bounding box center [76, 278] width 76 height 10
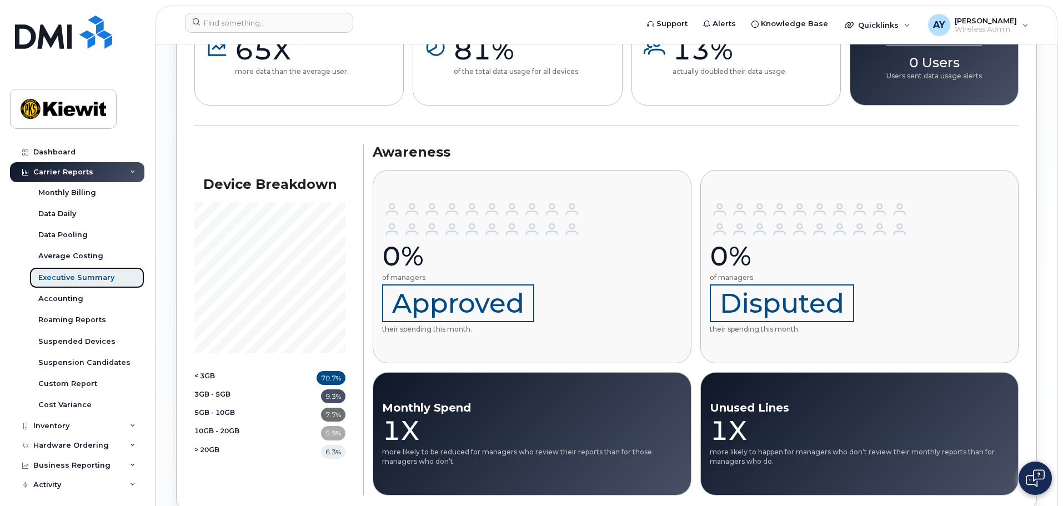
scroll to position [1015, 0]
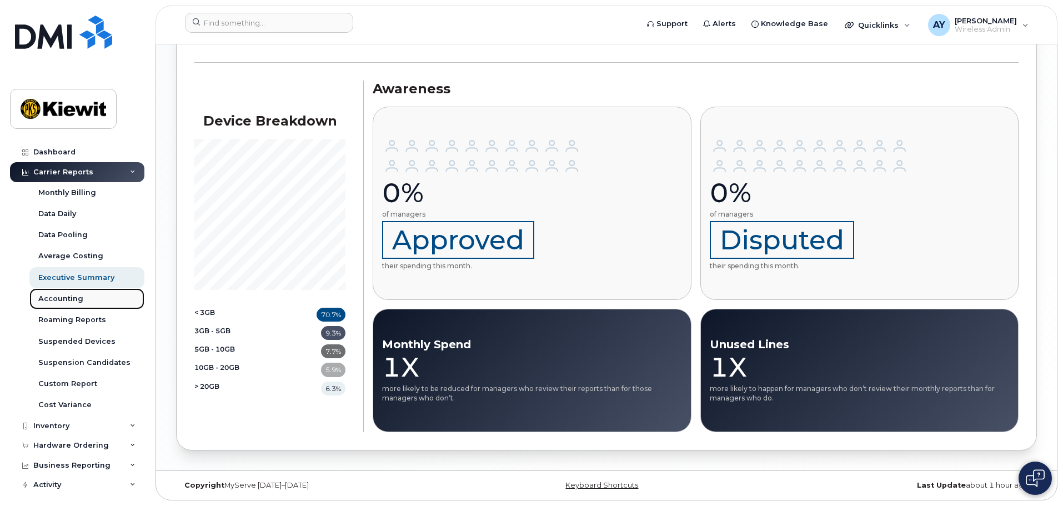
click at [84, 305] on link "Accounting" at bounding box center [86, 298] width 115 height 21
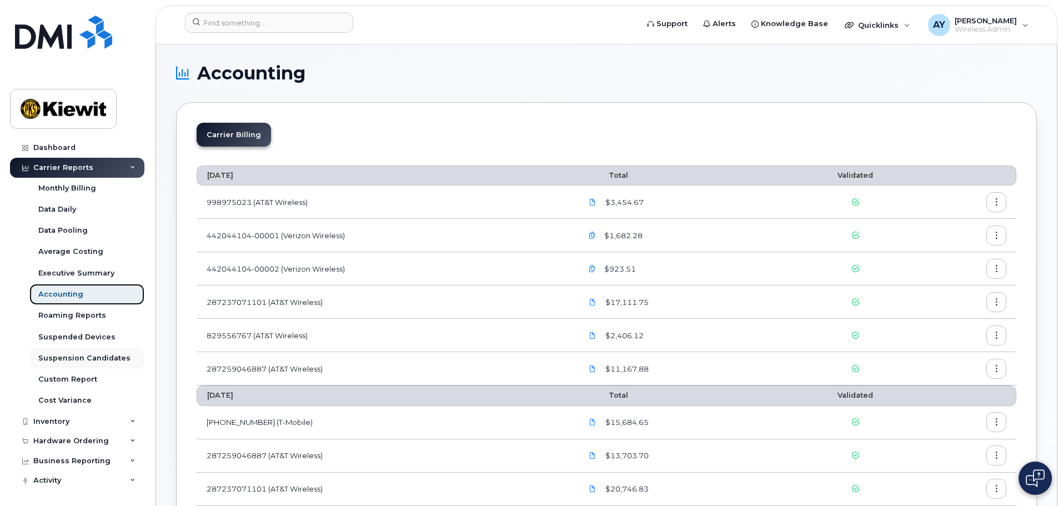
scroll to position [6, 0]
click at [79, 459] on div "Business Reporting" at bounding box center [71, 459] width 77 height 9
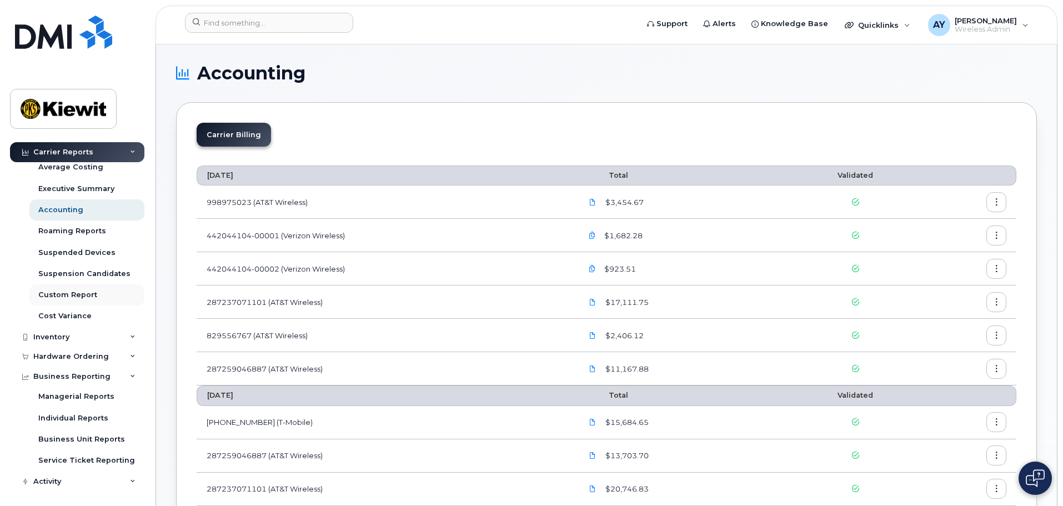
scroll to position [91, 0]
click at [70, 394] on div "Managerial Reports" at bounding box center [76, 395] width 76 height 10
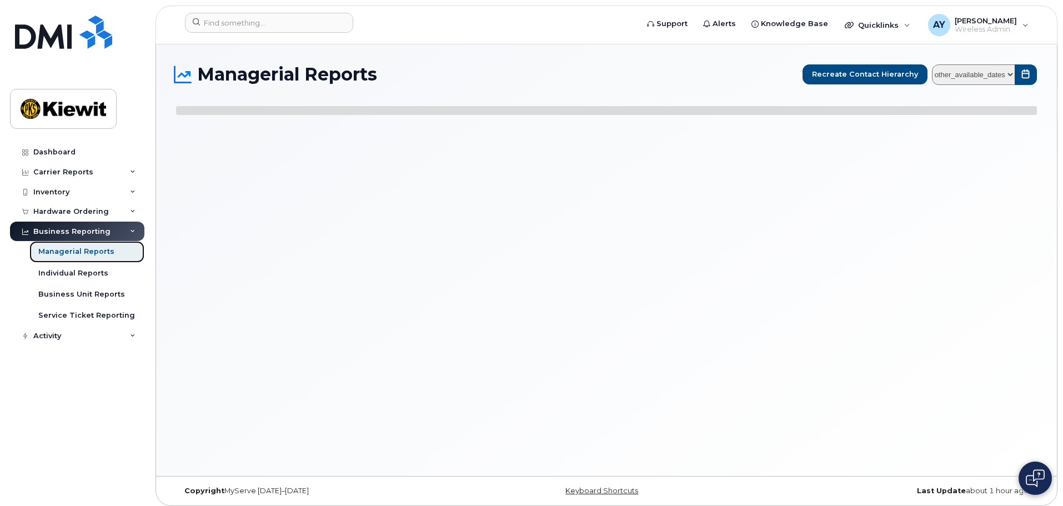
select select
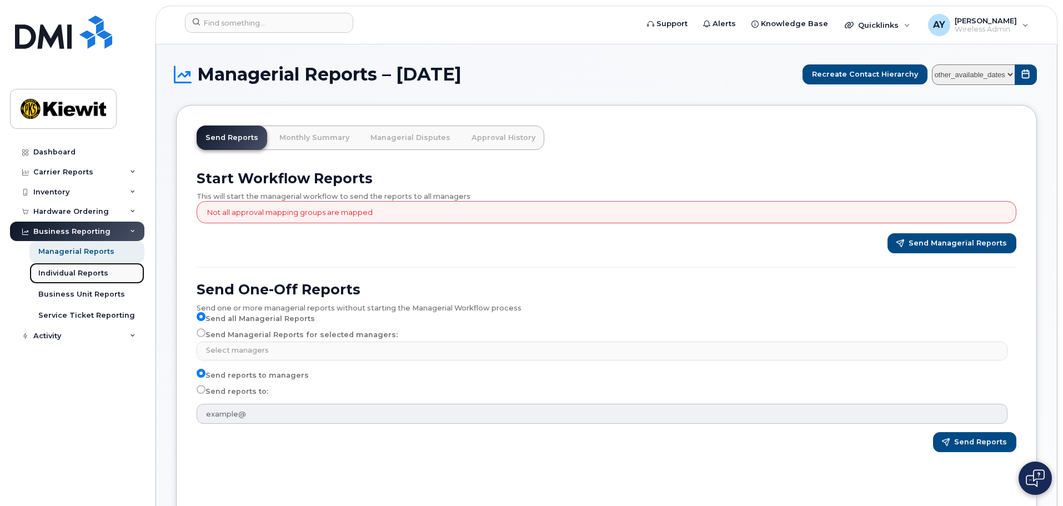
click at [69, 269] on div "Individual Reports" at bounding box center [73, 273] width 70 height 10
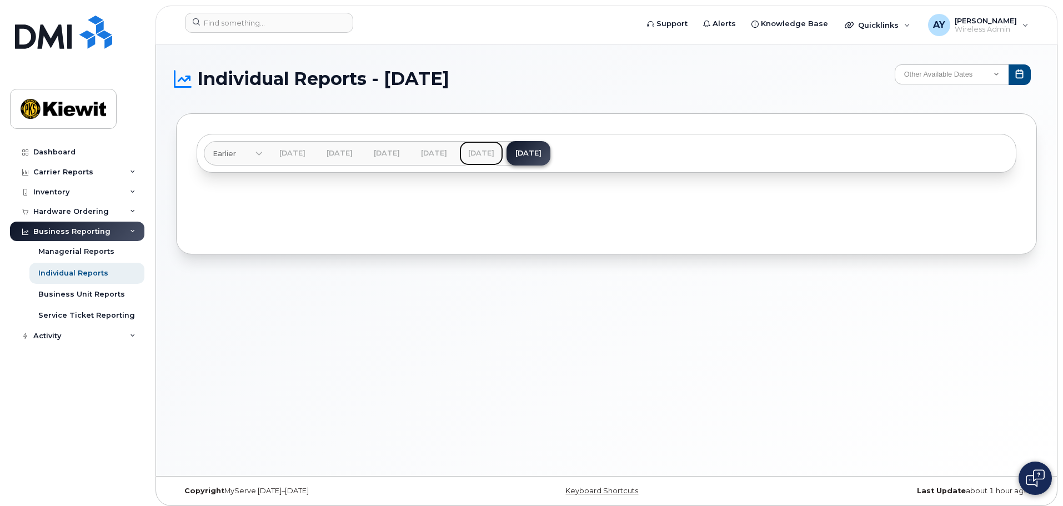
click at [503, 153] on link "[DATE]" at bounding box center [481, 153] width 44 height 24
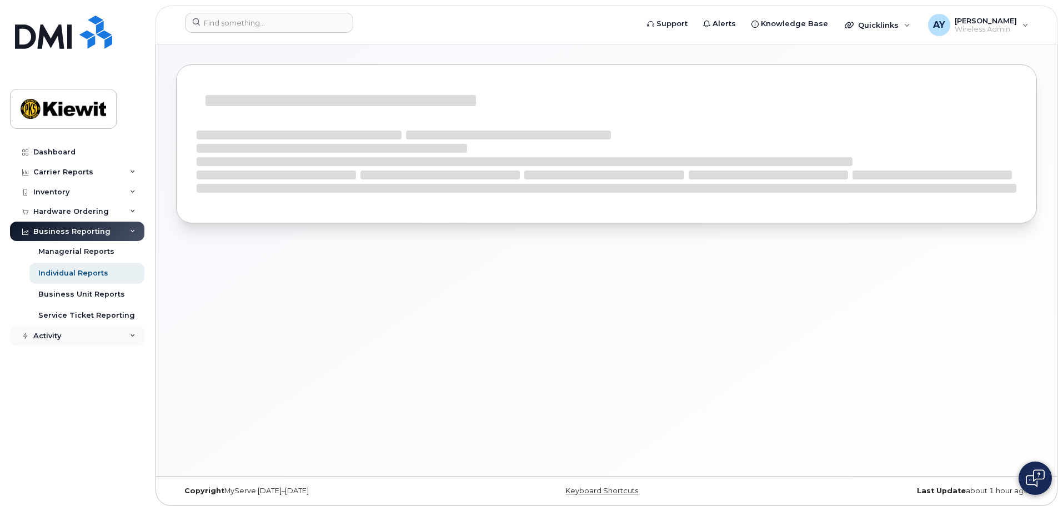
click at [32, 331] on div "Activity" at bounding box center [77, 336] width 134 height 20
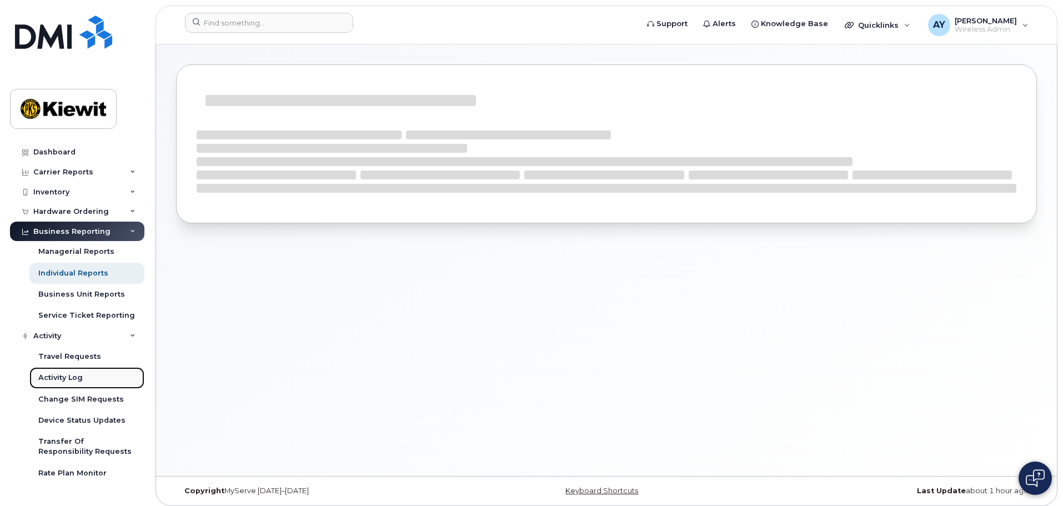
click at [92, 379] on link "Activity Log" at bounding box center [86, 377] width 115 height 21
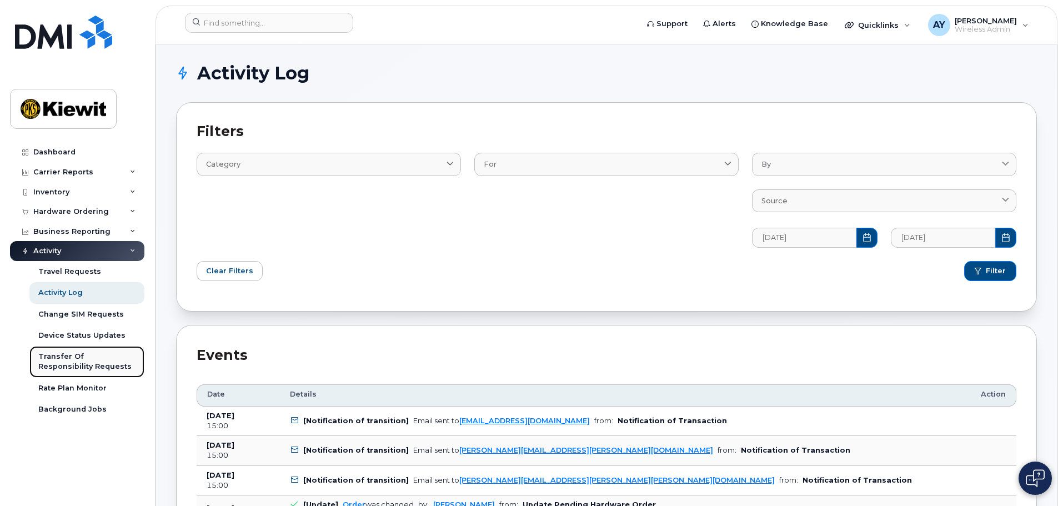
click at [85, 361] on div "Transfer Of Responsibility Requests" at bounding box center [86, 362] width 97 height 21
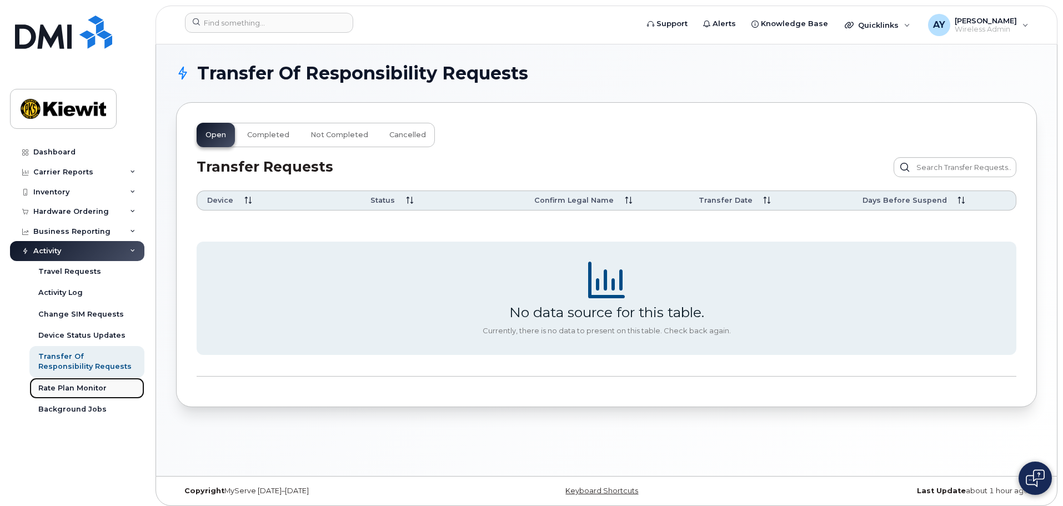
click at [93, 388] on div "Rate Plan Monitor" at bounding box center [72, 388] width 68 height 10
